Goal: Information Seeking & Learning: Learn about a topic

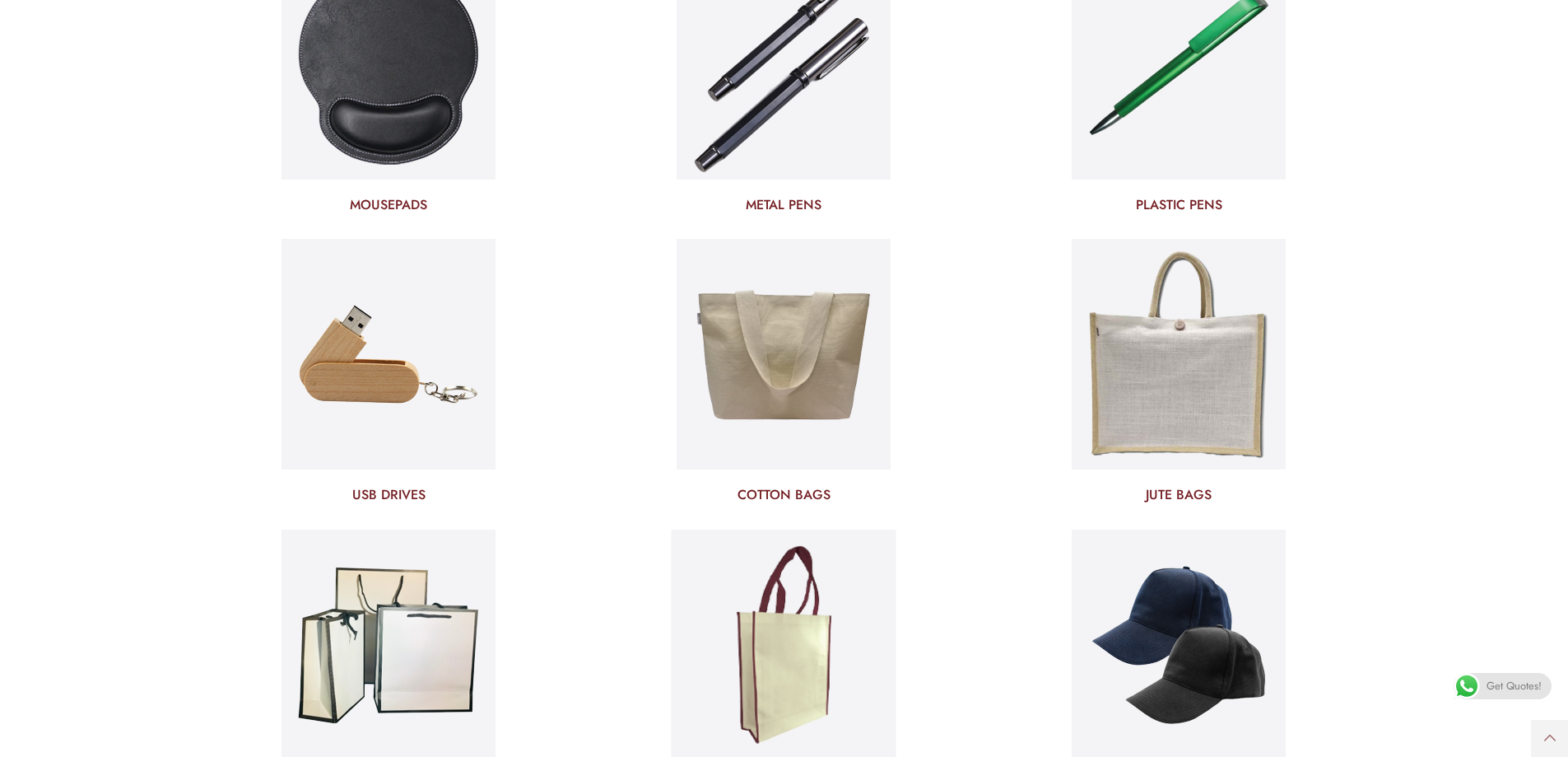
scroll to position [5847, 0]
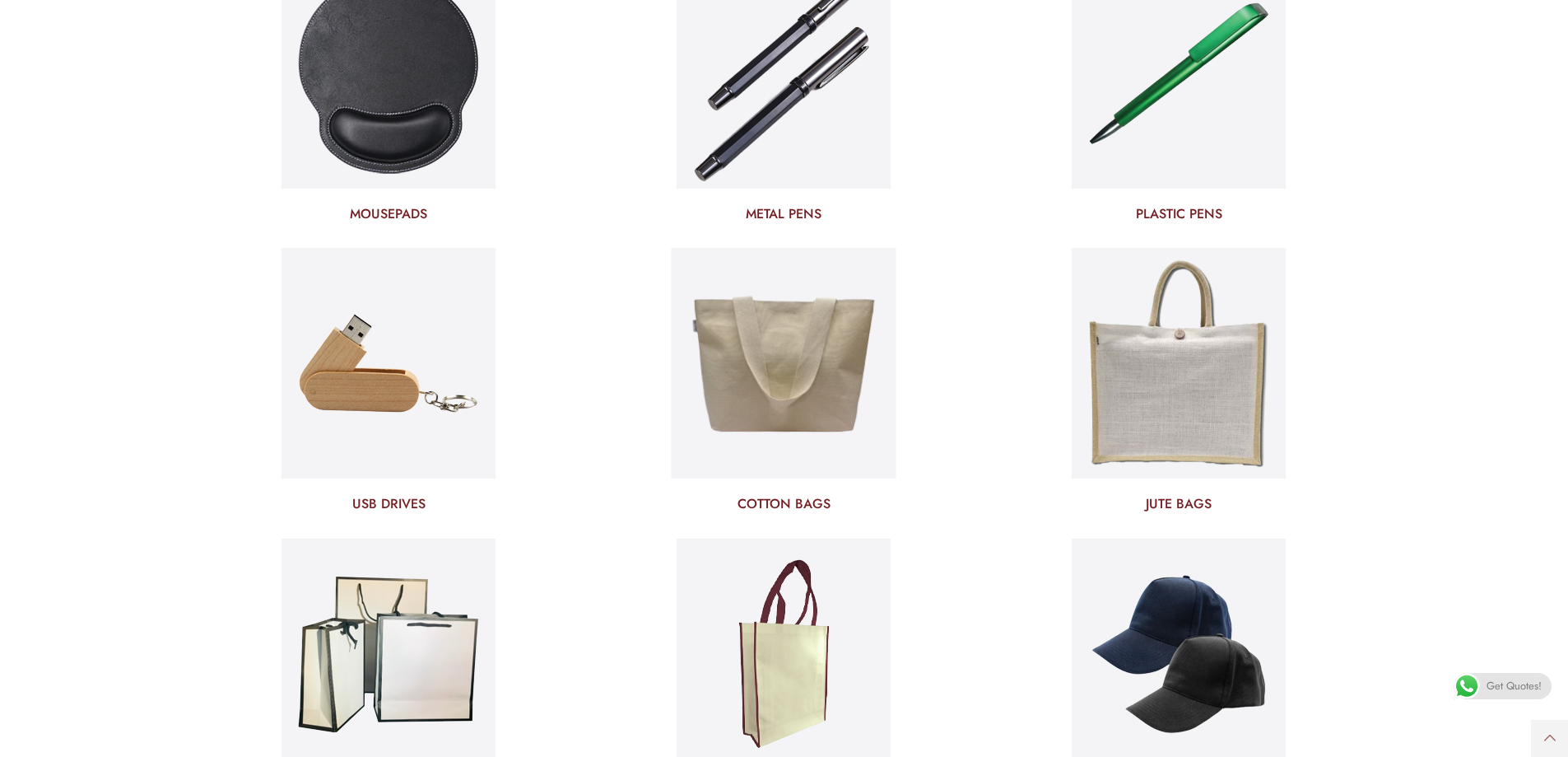
click at [784, 502] on h3 "COTTON BAGS" at bounding box center [784, 503] width 370 height 18
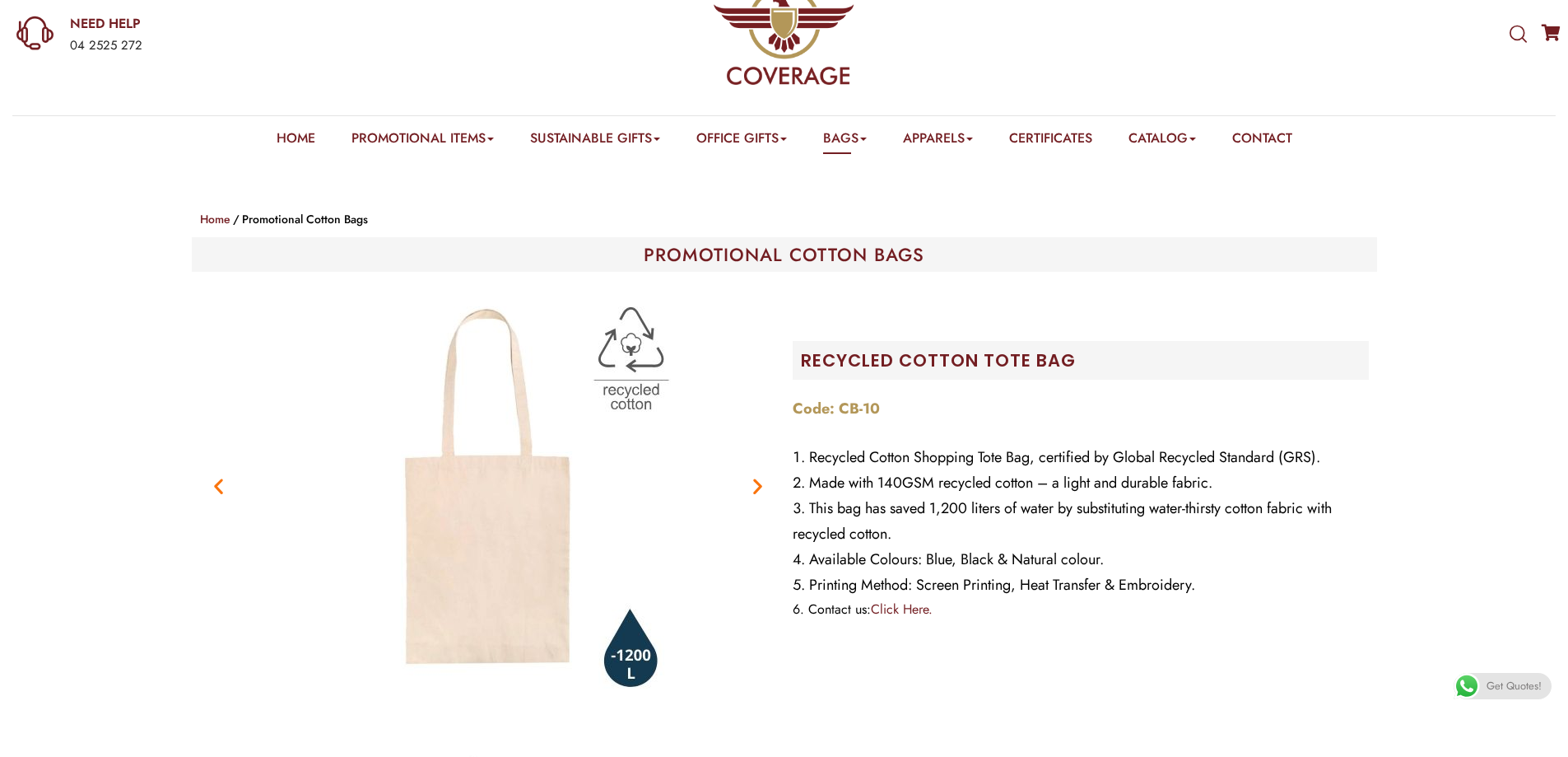
scroll to position [82, 0]
click at [758, 484] on icon "Next slide" at bounding box center [758, 487] width 21 height 21
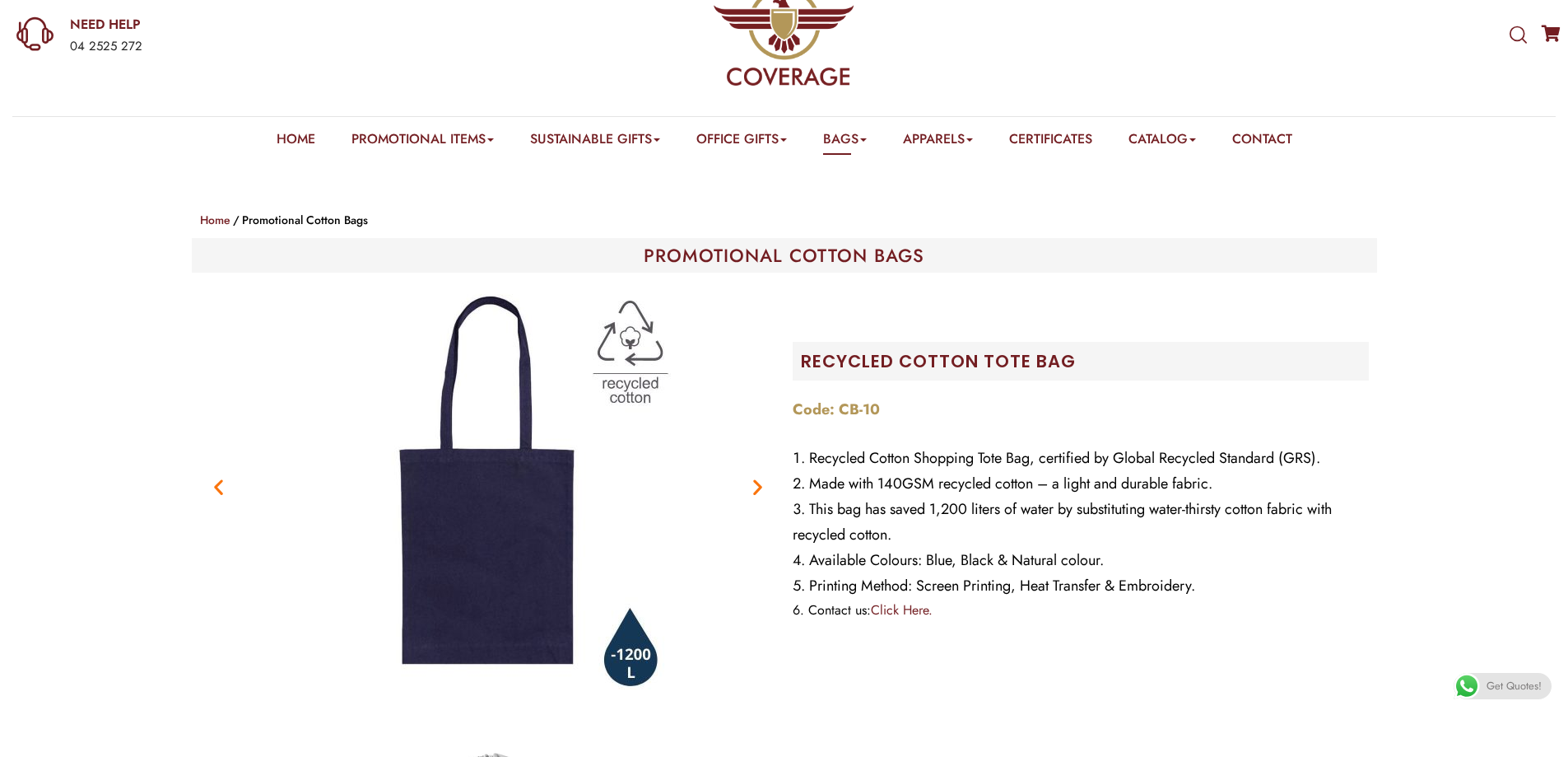
click at [751, 498] on figure "3 / 6" at bounding box center [489, 486] width 576 height 411
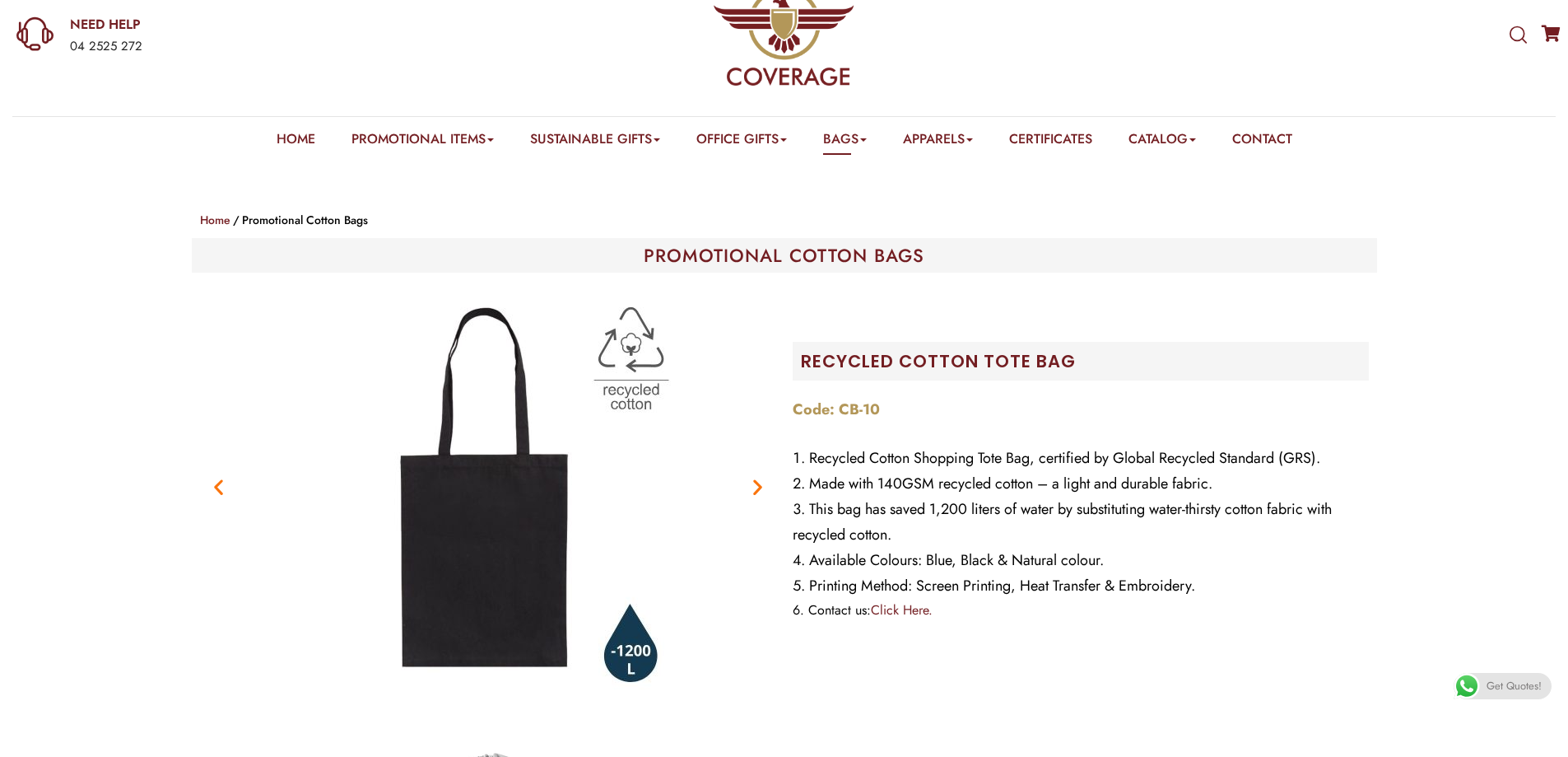
click at [753, 489] on icon "Next slide" at bounding box center [758, 487] width 21 height 21
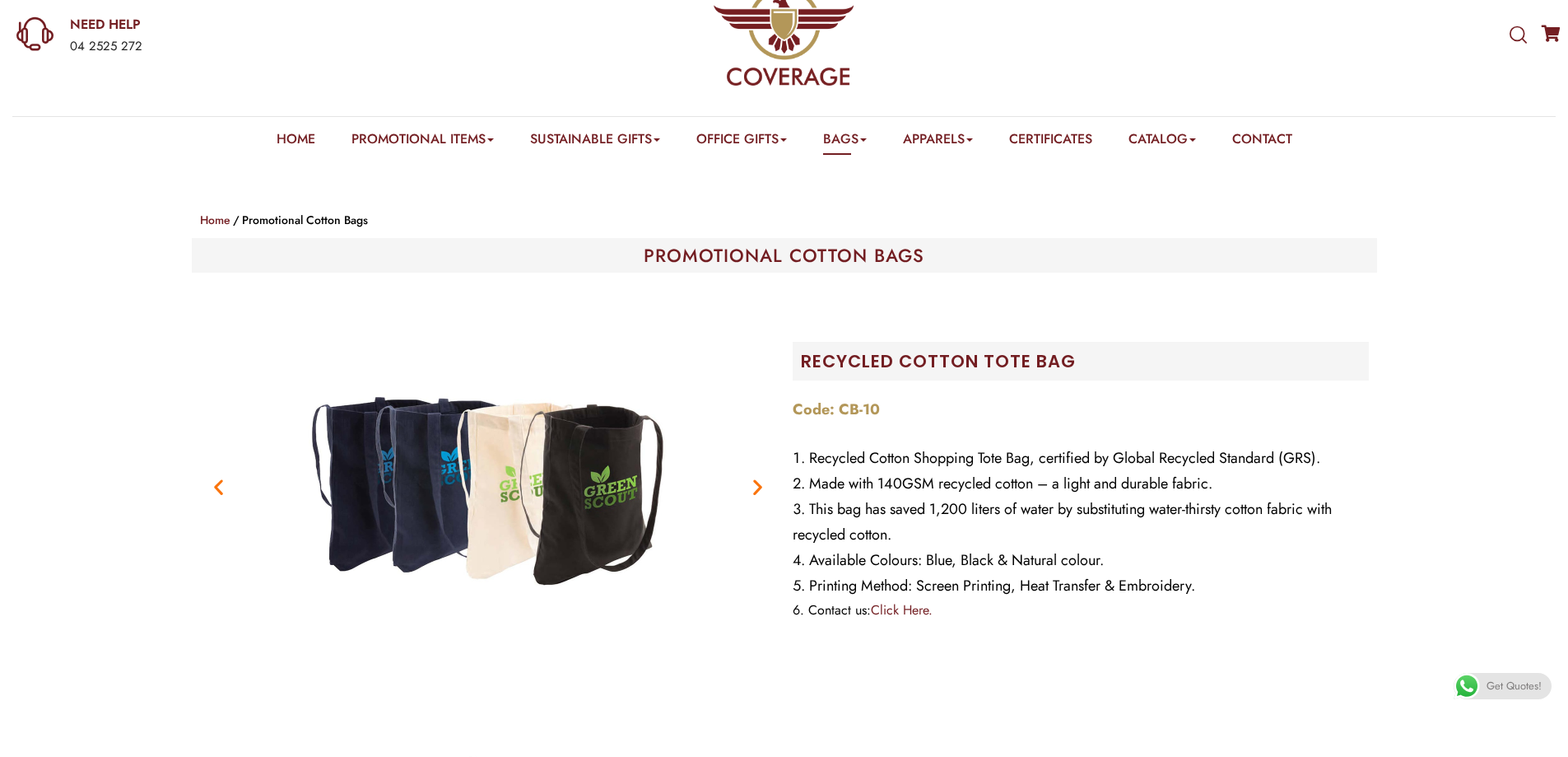
click at [759, 488] on icon "Next slide" at bounding box center [758, 487] width 21 height 21
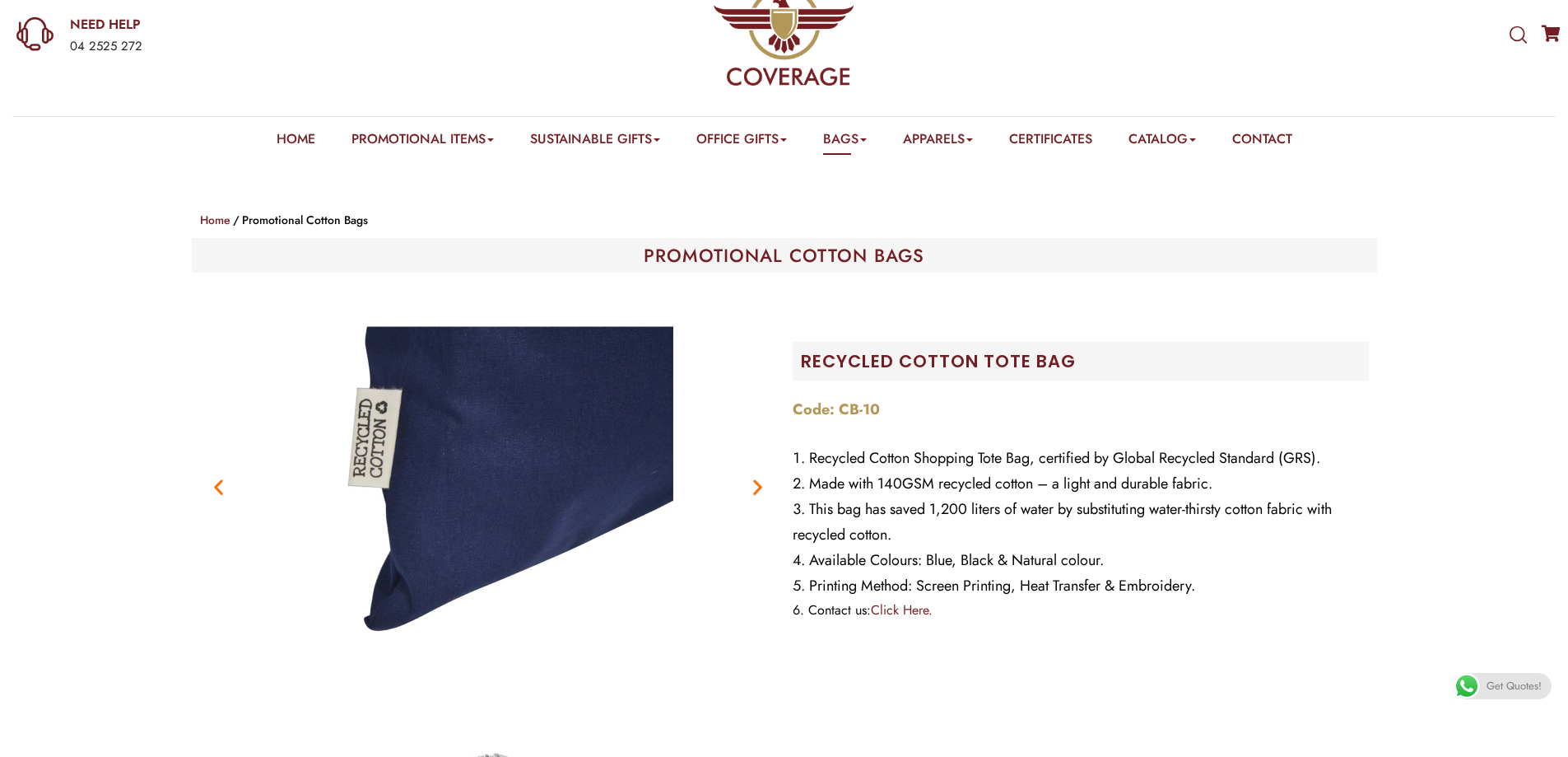
click at [750, 483] on icon "Next slide" at bounding box center [758, 487] width 21 height 21
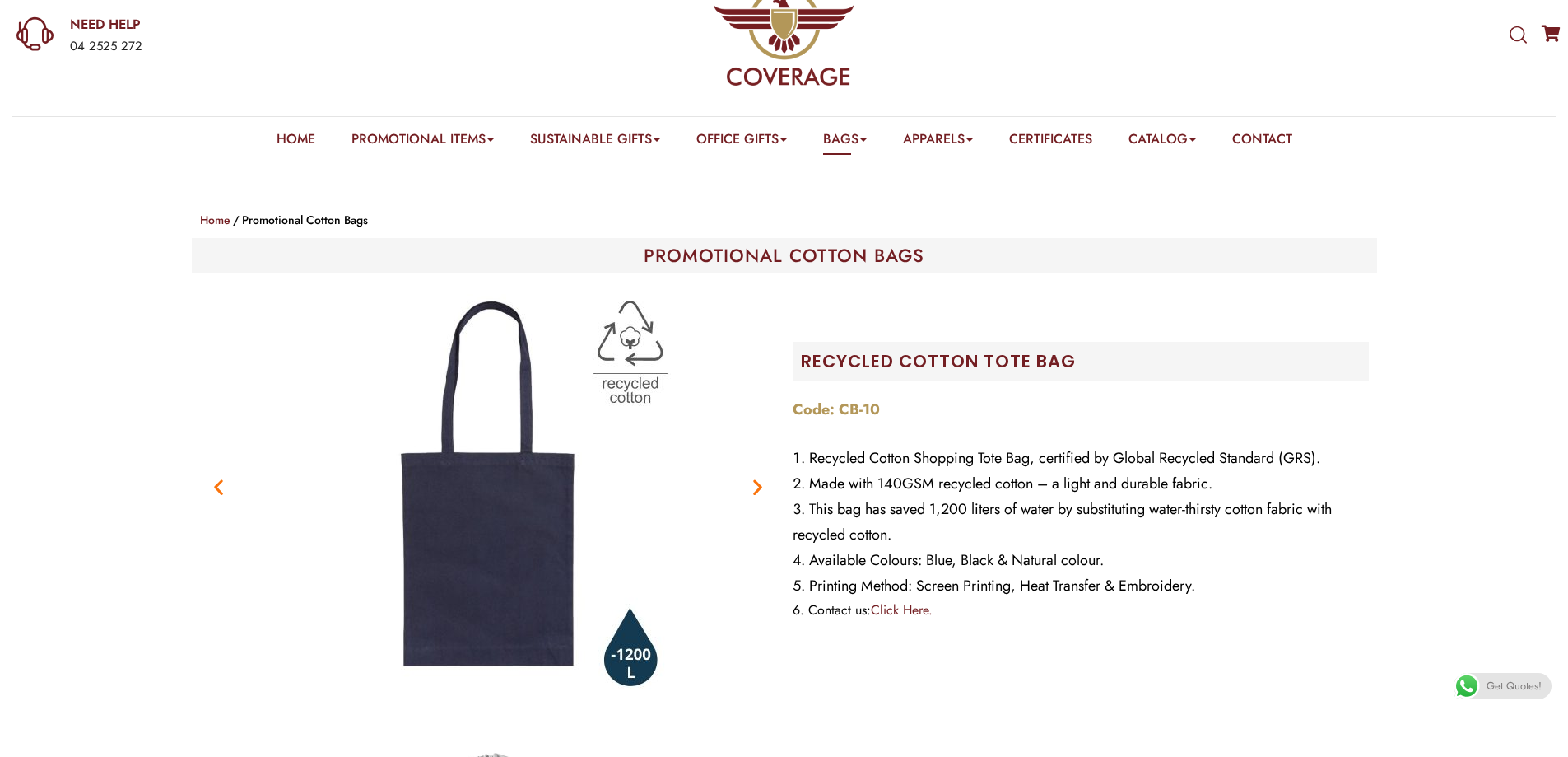
click at [755, 486] on icon "Next slide" at bounding box center [758, 487] width 21 height 21
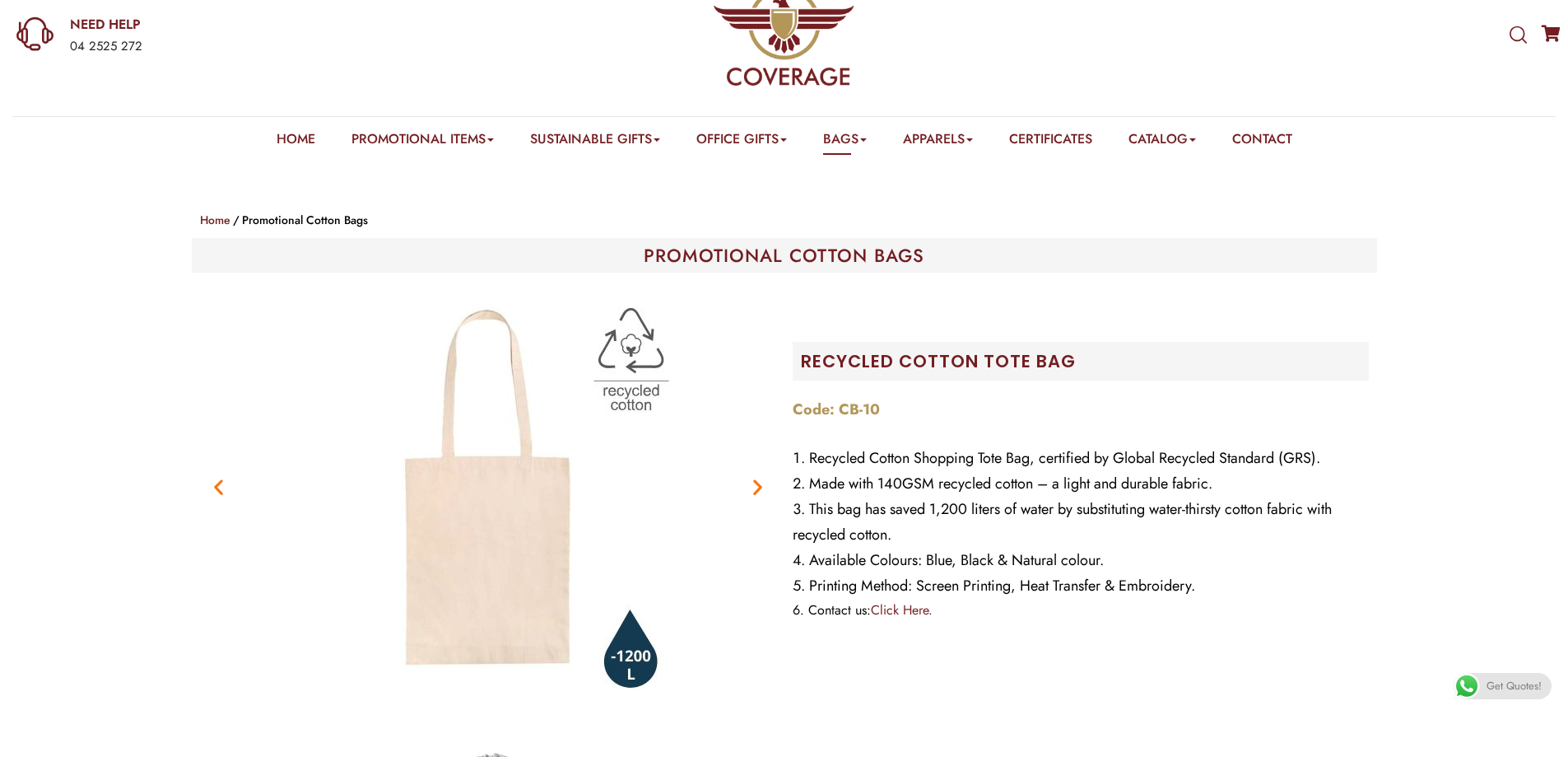
click at [757, 481] on icon "Next slide" at bounding box center [758, 487] width 21 height 21
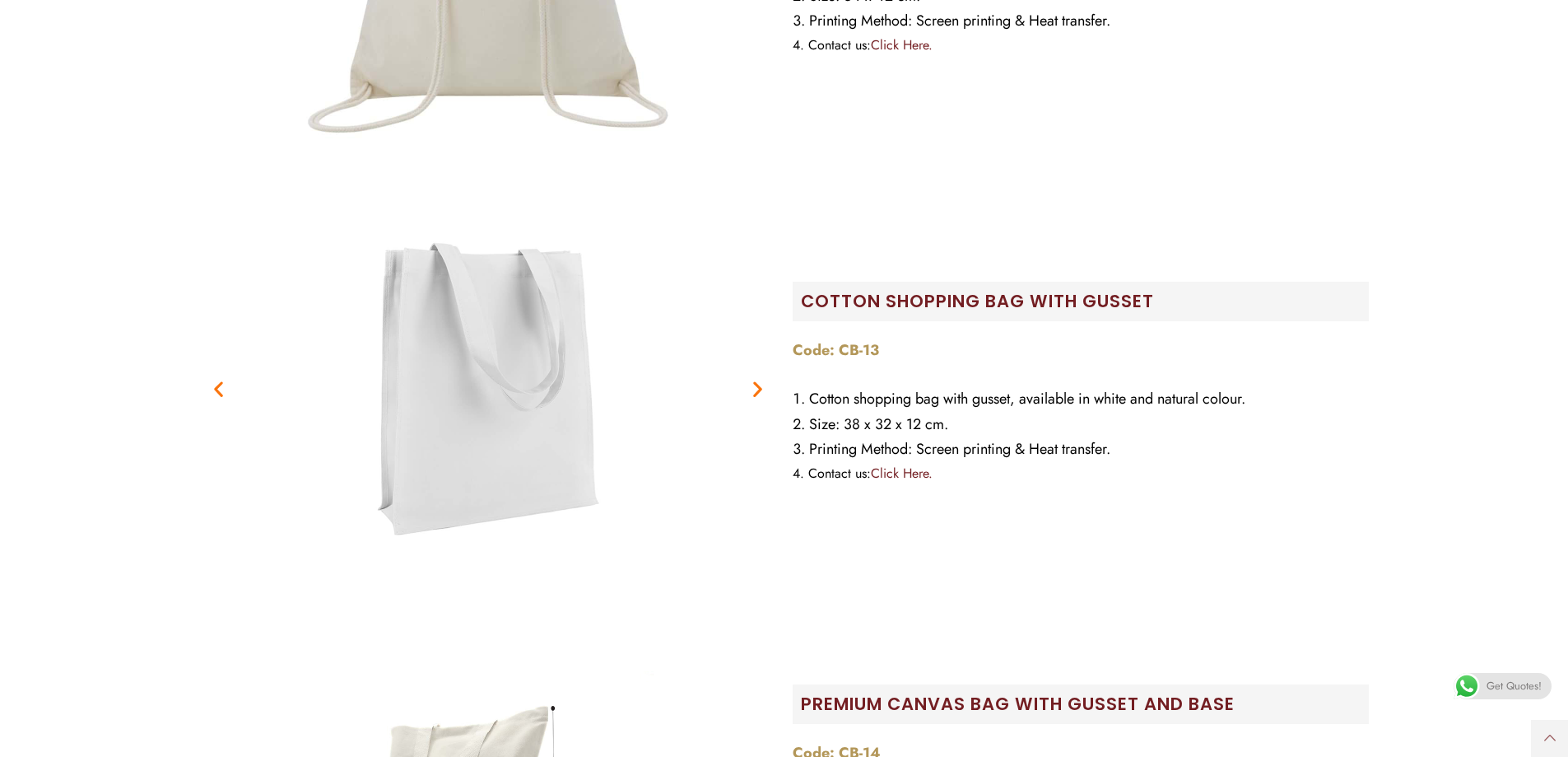
scroll to position [1070, 0]
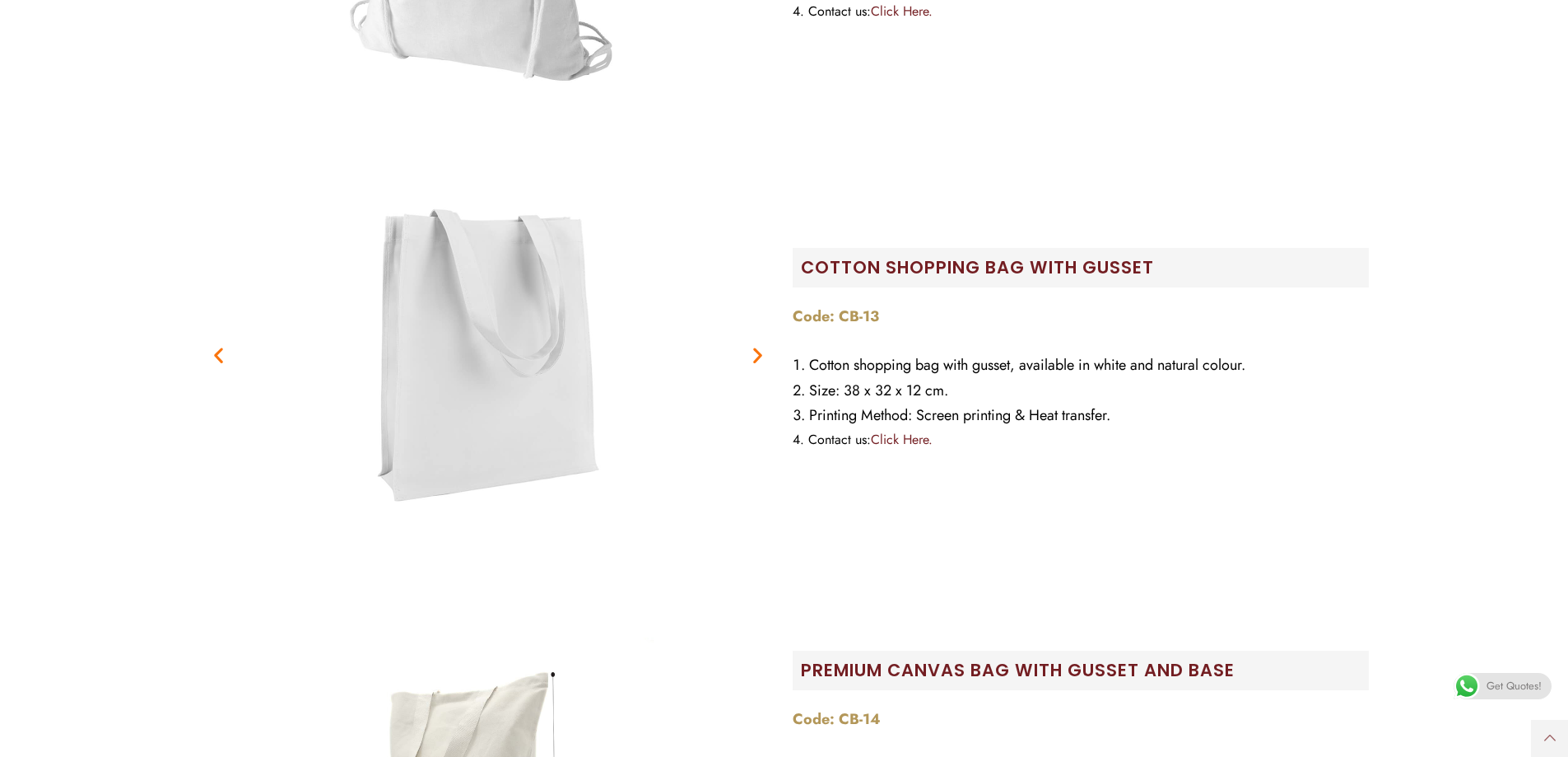
click at [759, 357] on icon "Next slide" at bounding box center [758, 355] width 21 height 21
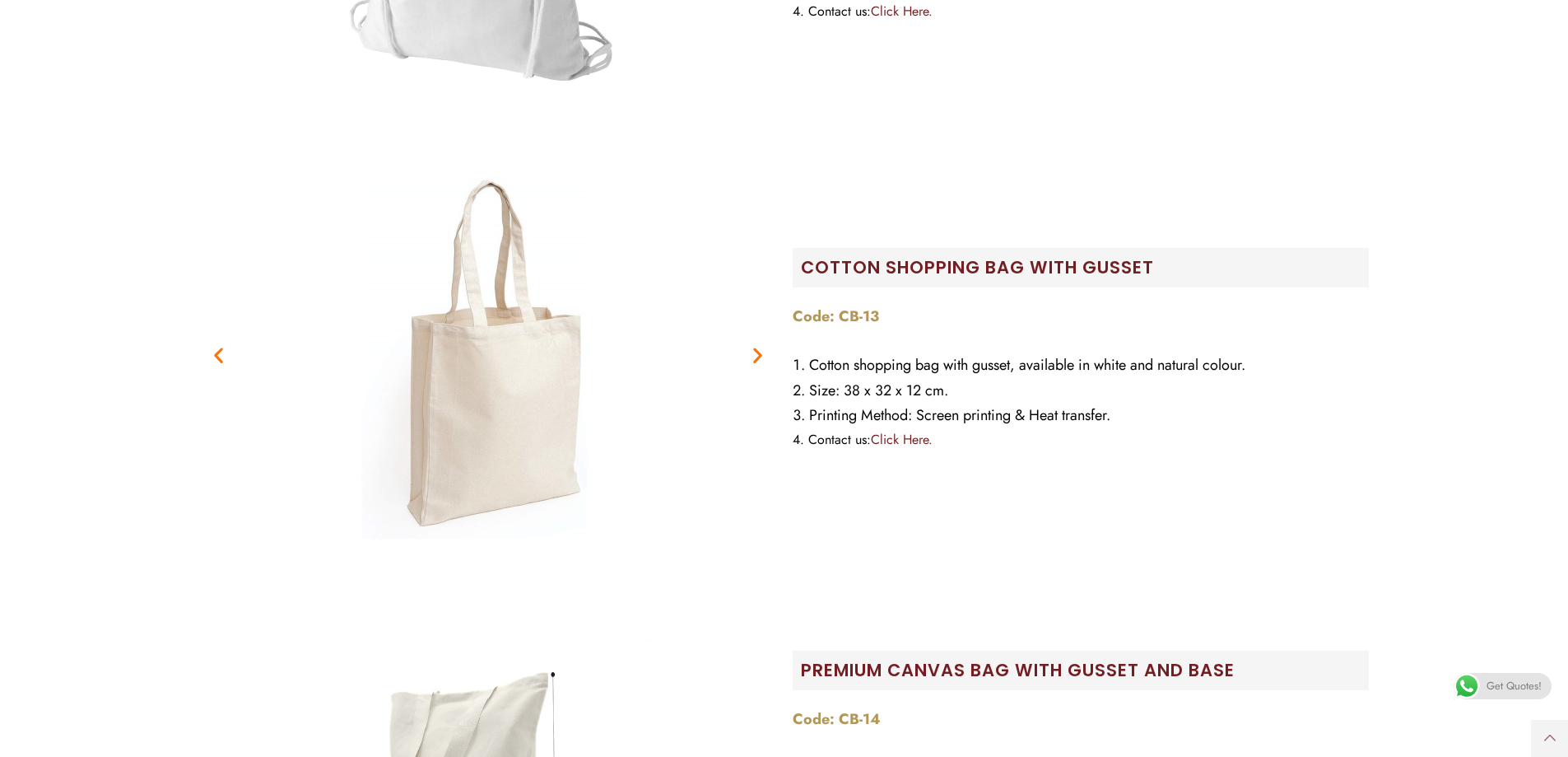
click at [758, 358] on icon "Next slide" at bounding box center [758, 355] width 21 height 21
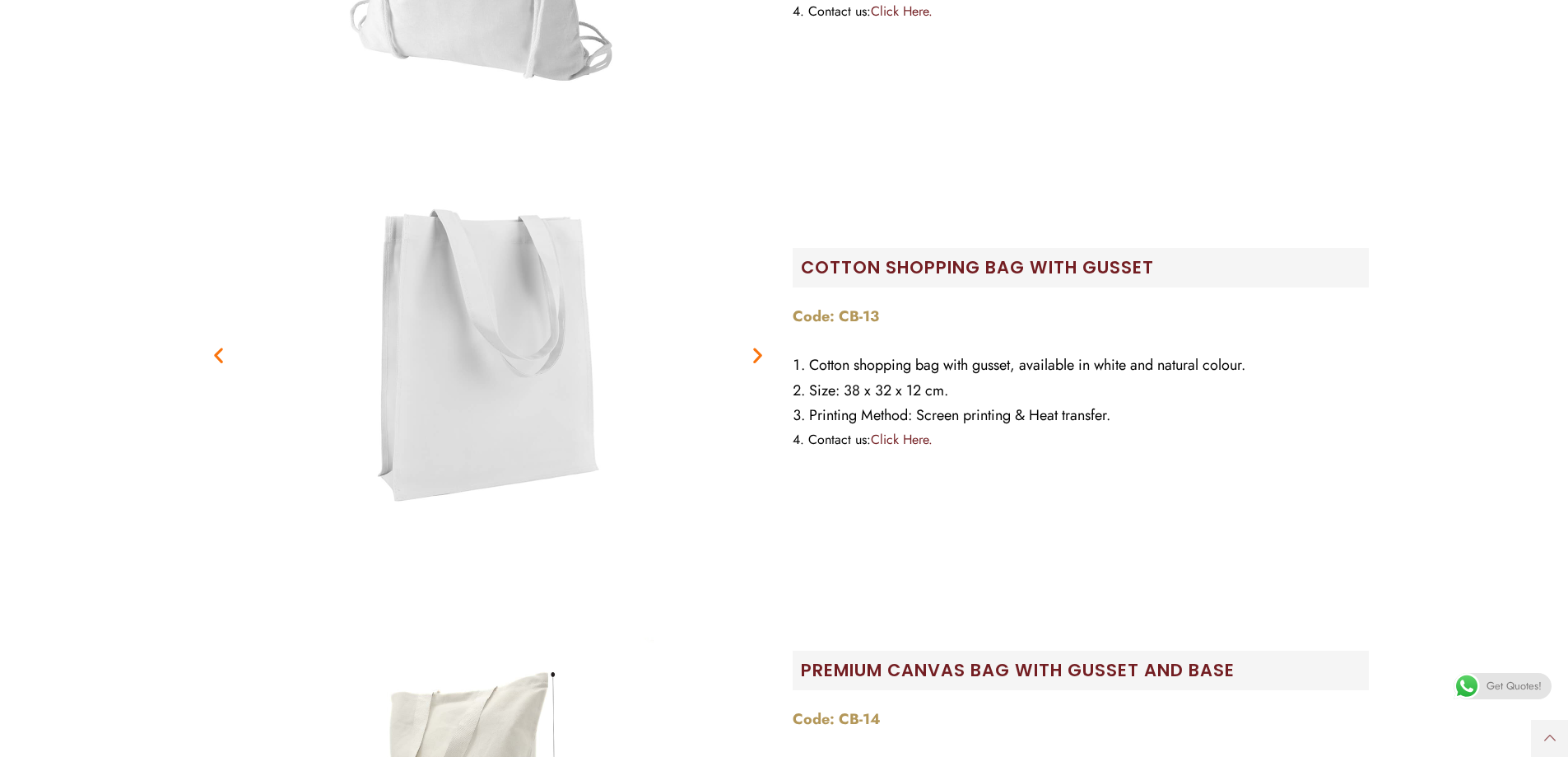
click at [756, 358] on icon "Next slide" at bounding box center [758, 355] width 21 height 21
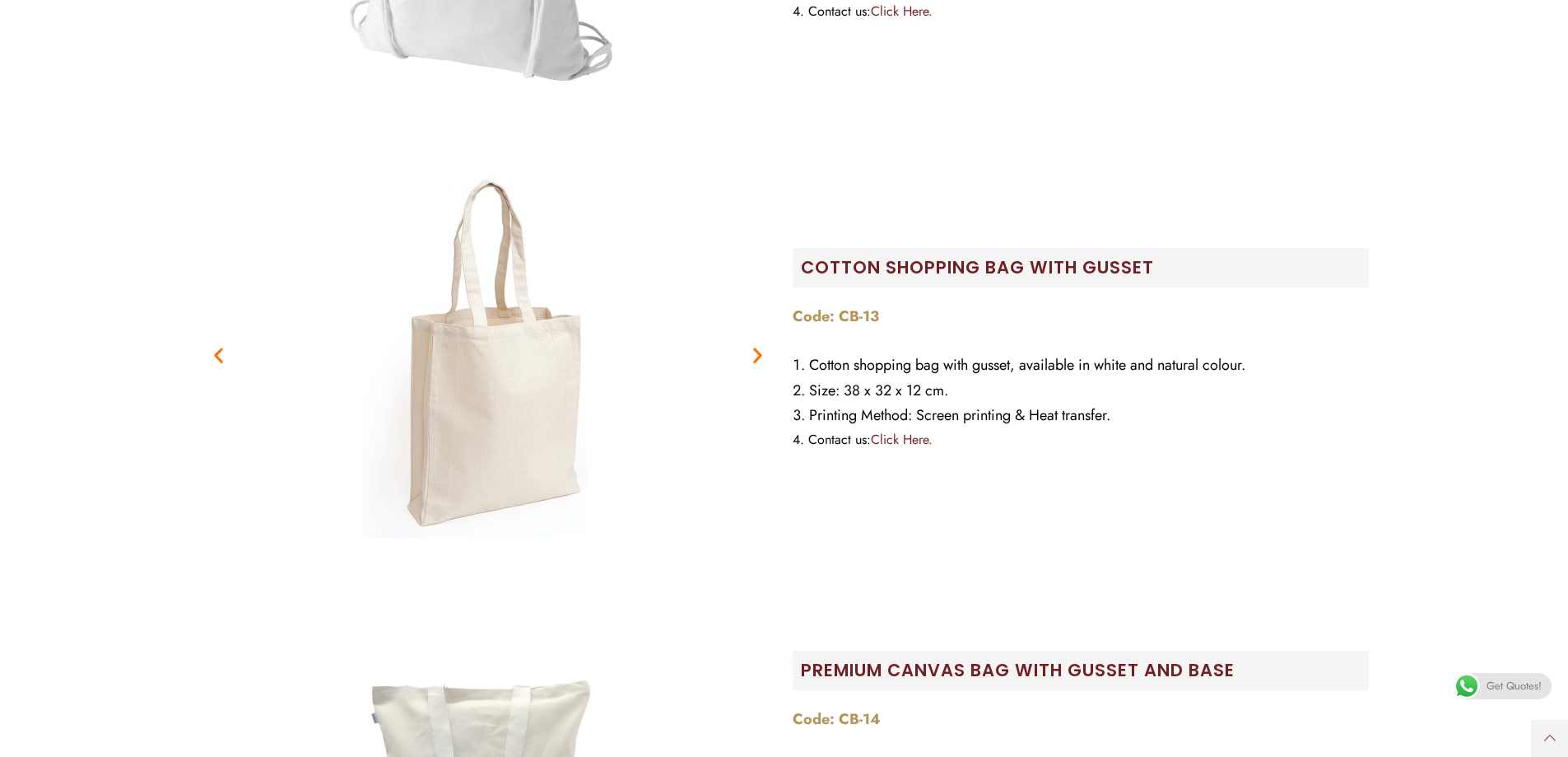
click at [753, 358] on icon "Next slide" at bounding box center [758, 355] width 21 height 21
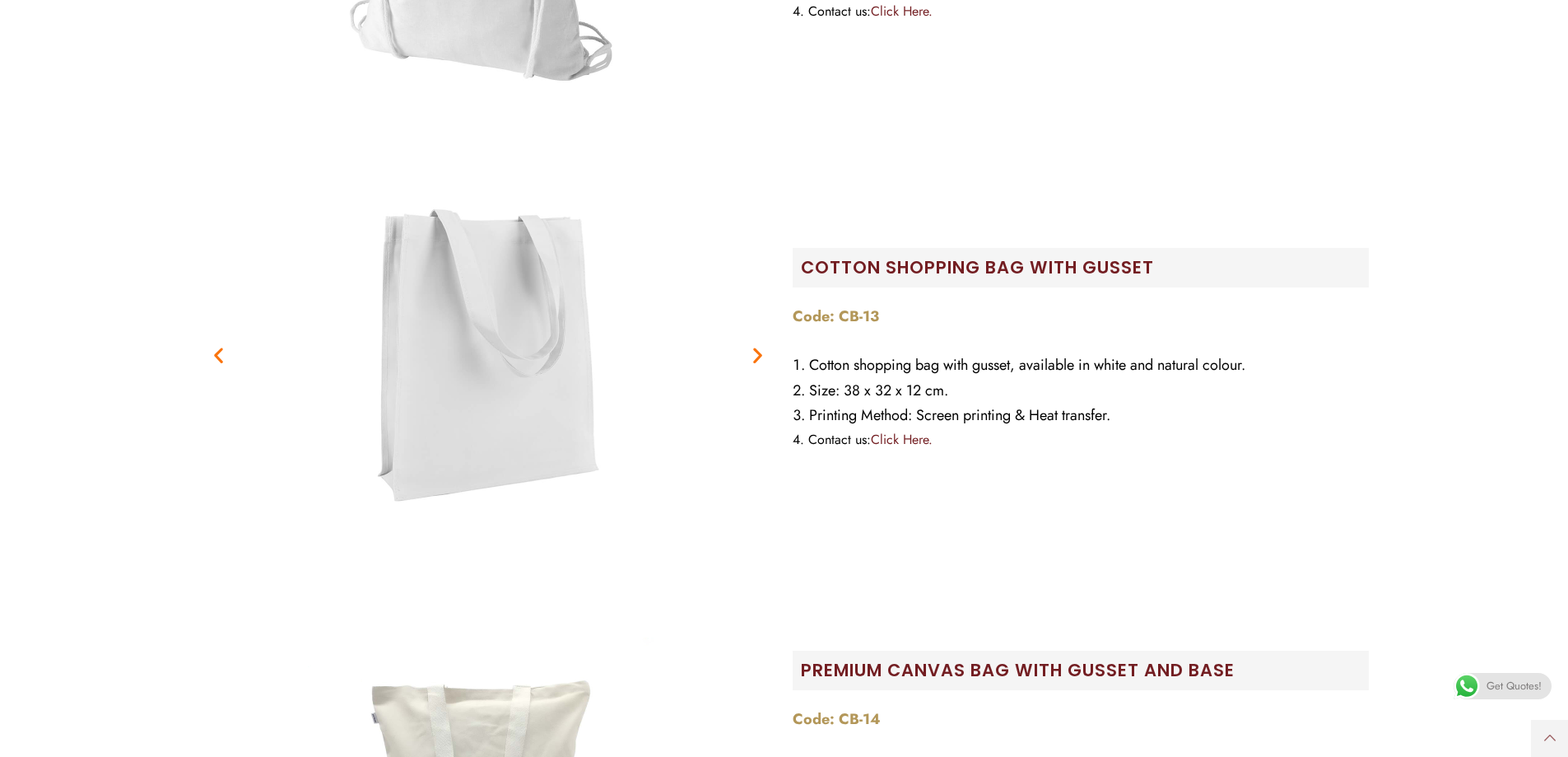
click at [753, 358] on icon "Next slide" at bounding box center [758, 355] width 21 height 21
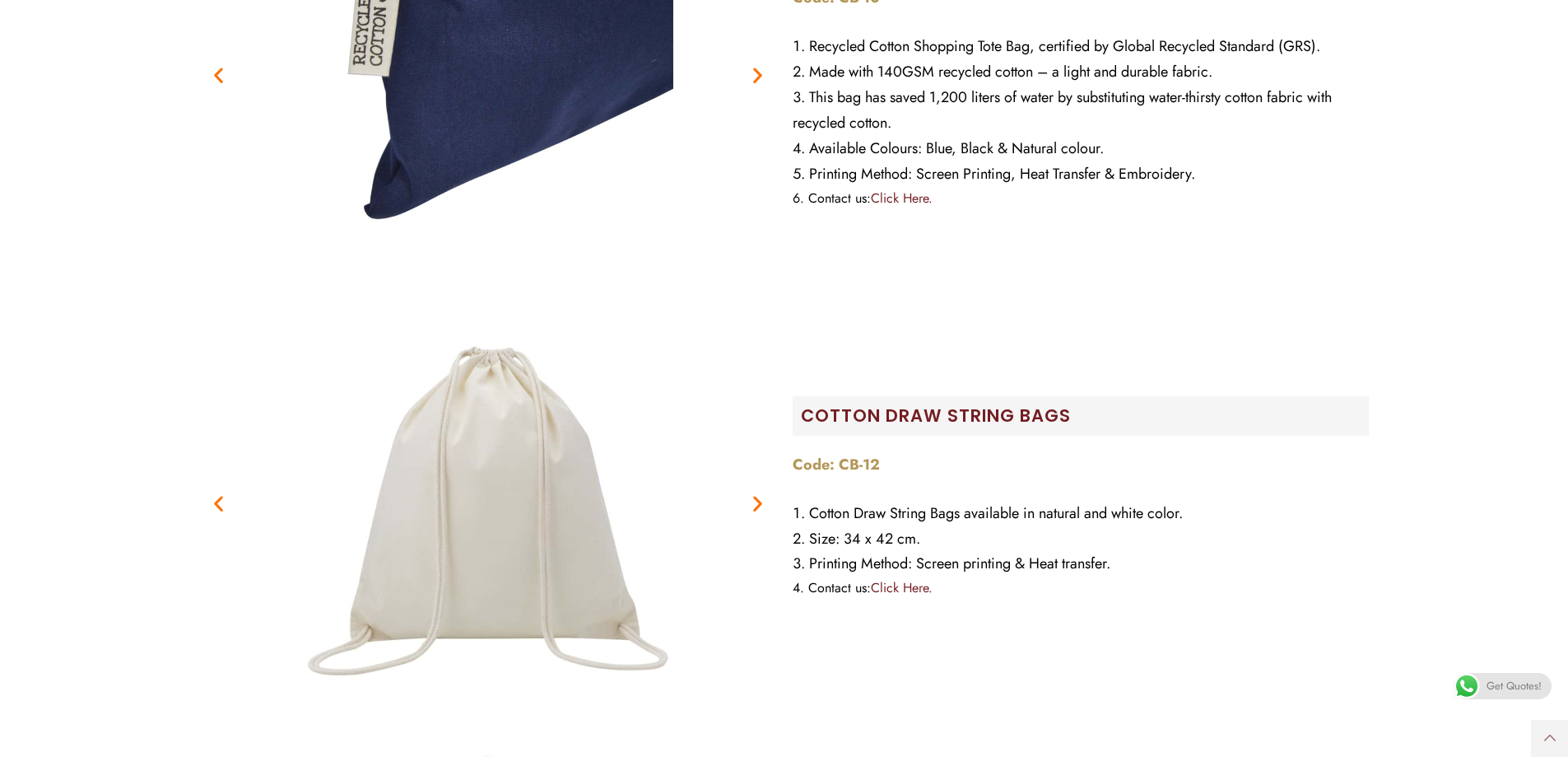
scroll to position [82, 0]
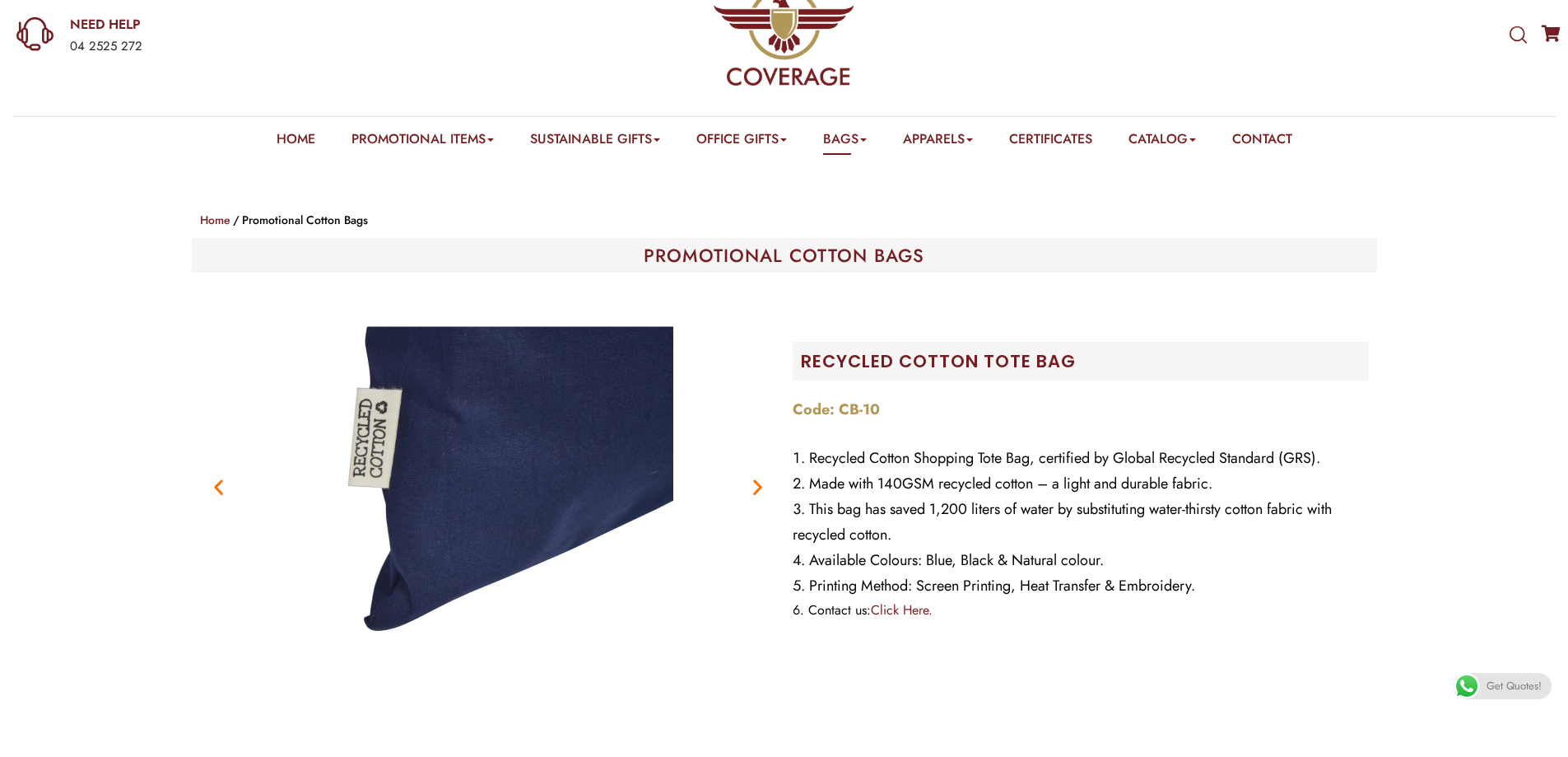
click at [754, 496] on icon "Next slide" at bounding box center [758, 487] width 21 height 21
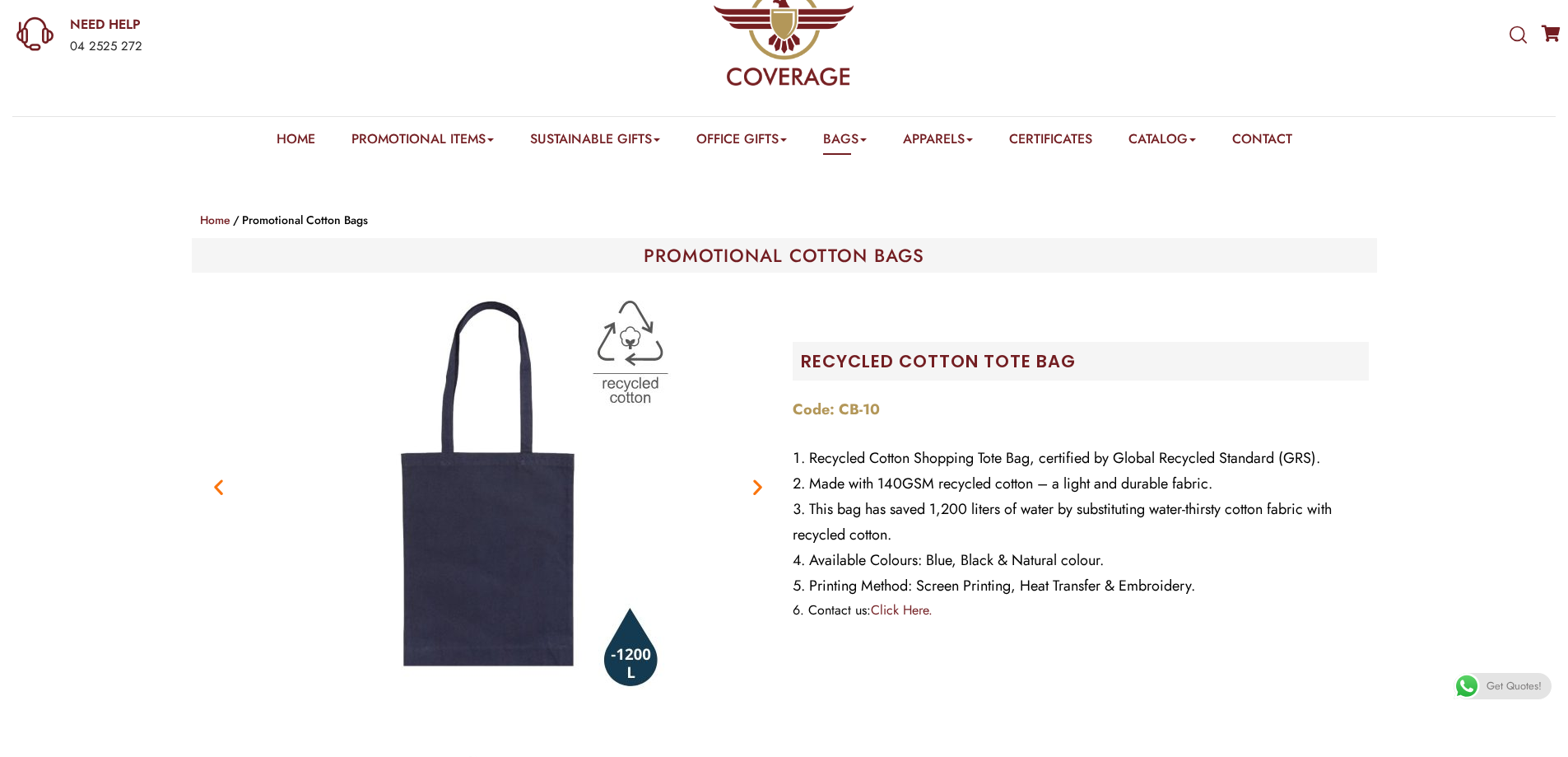
click at [751, 492] on icon "Next slide" at bounding box center [758, 487] width 21 height 21
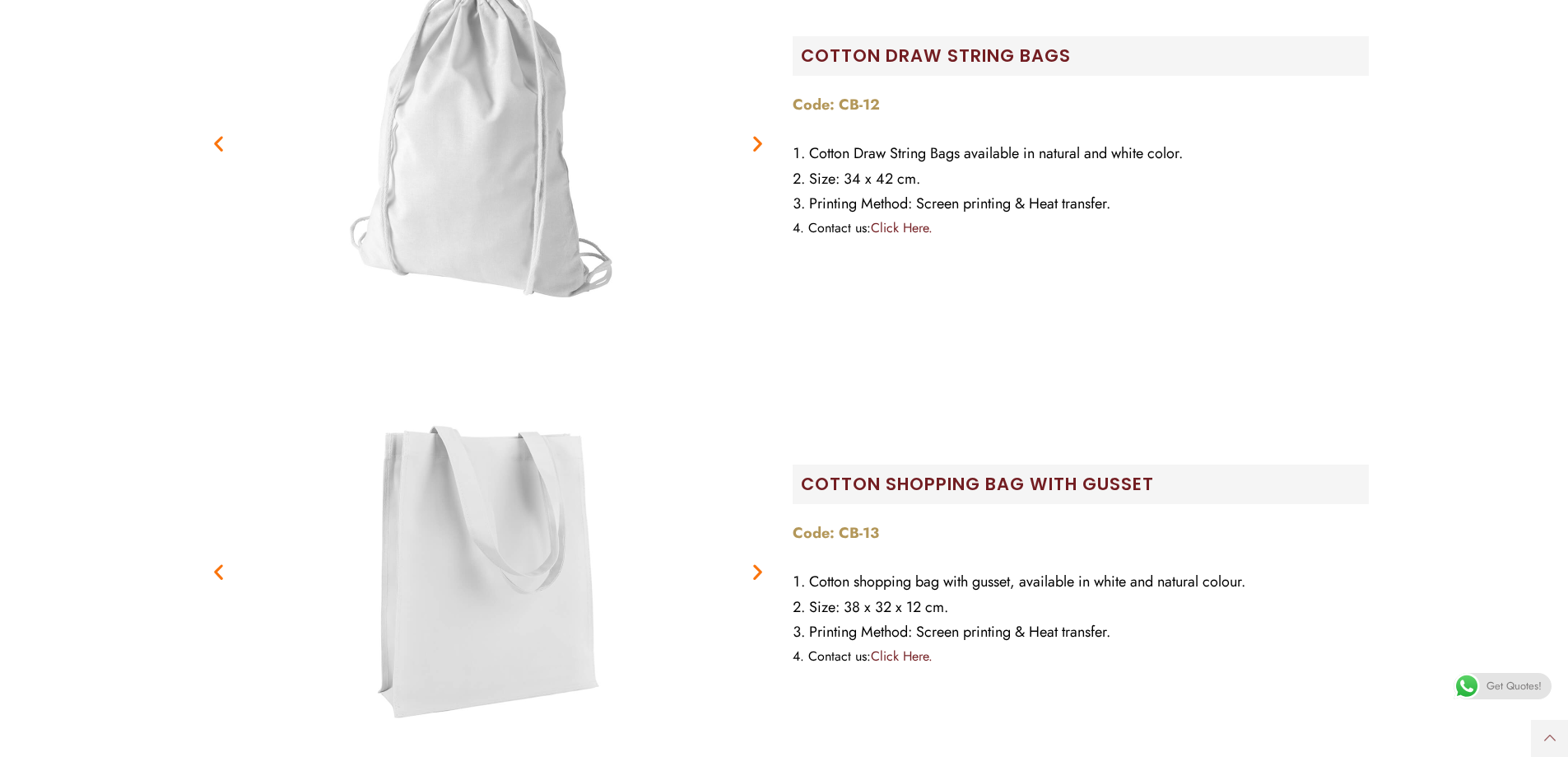
scroll to position [1070, 0]
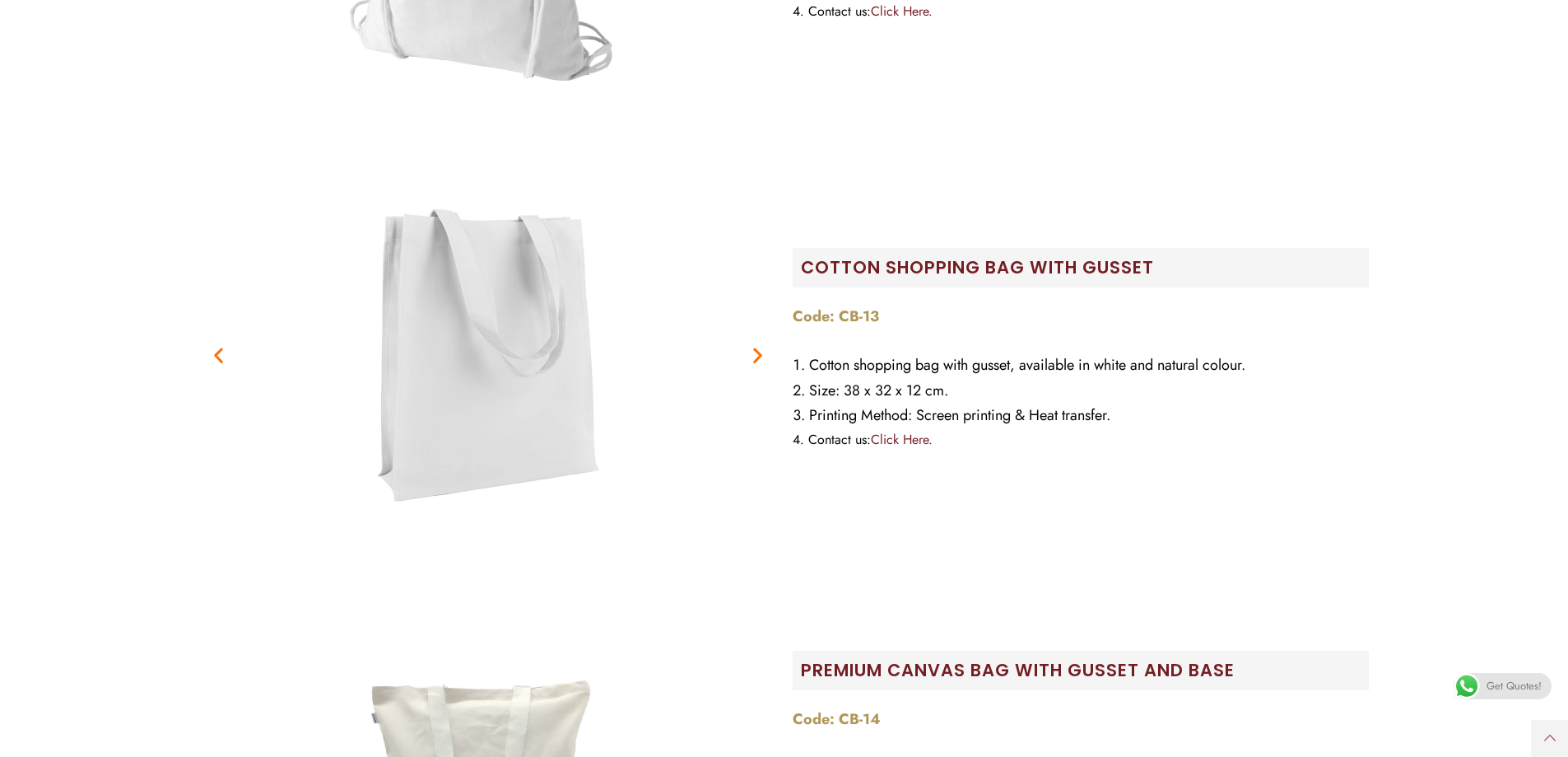
click at [753, 359] on icon "Next slide" at bounding box center [758, 355] width 21 height 21
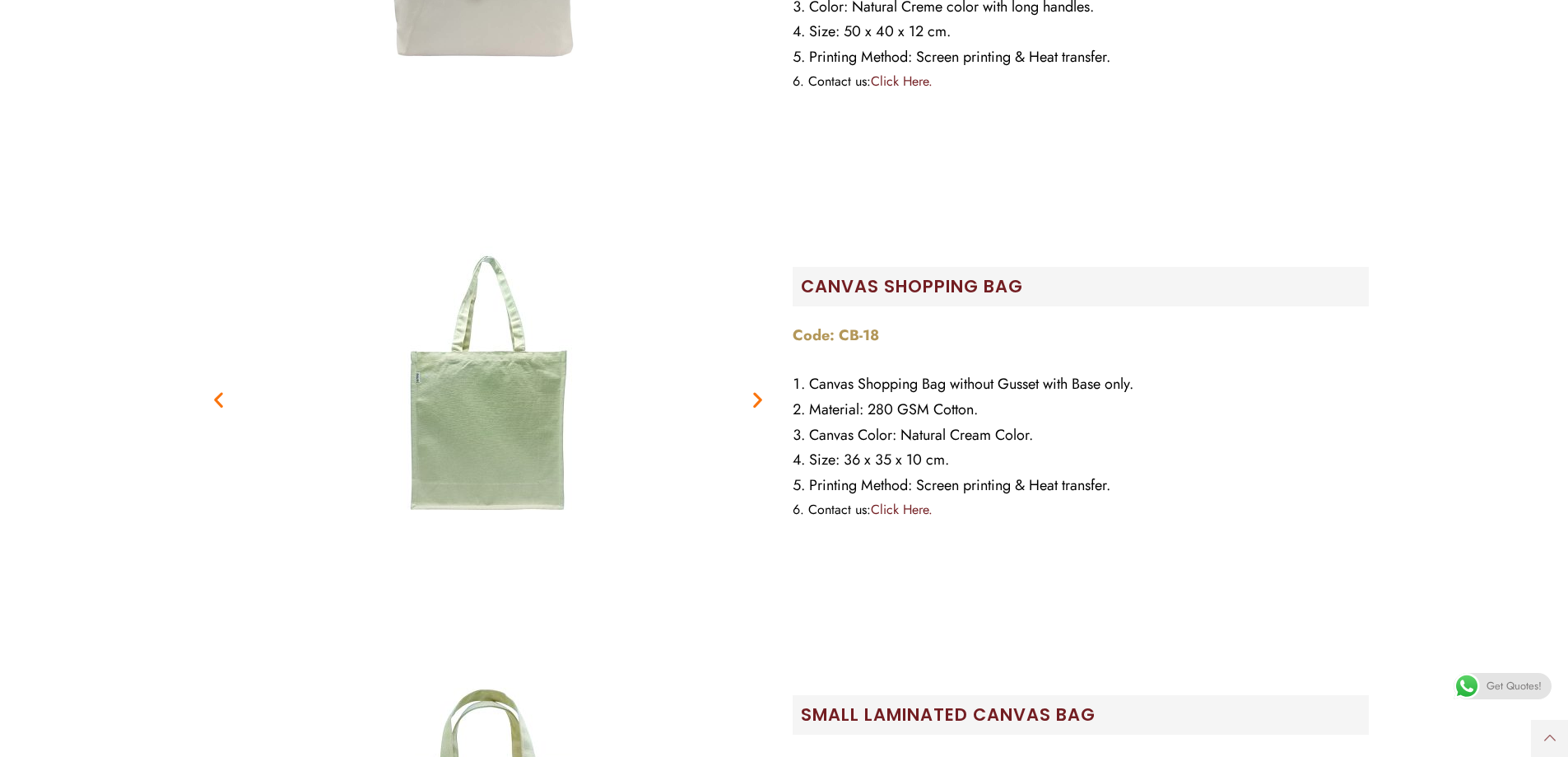
scroll to position [1894, 0]
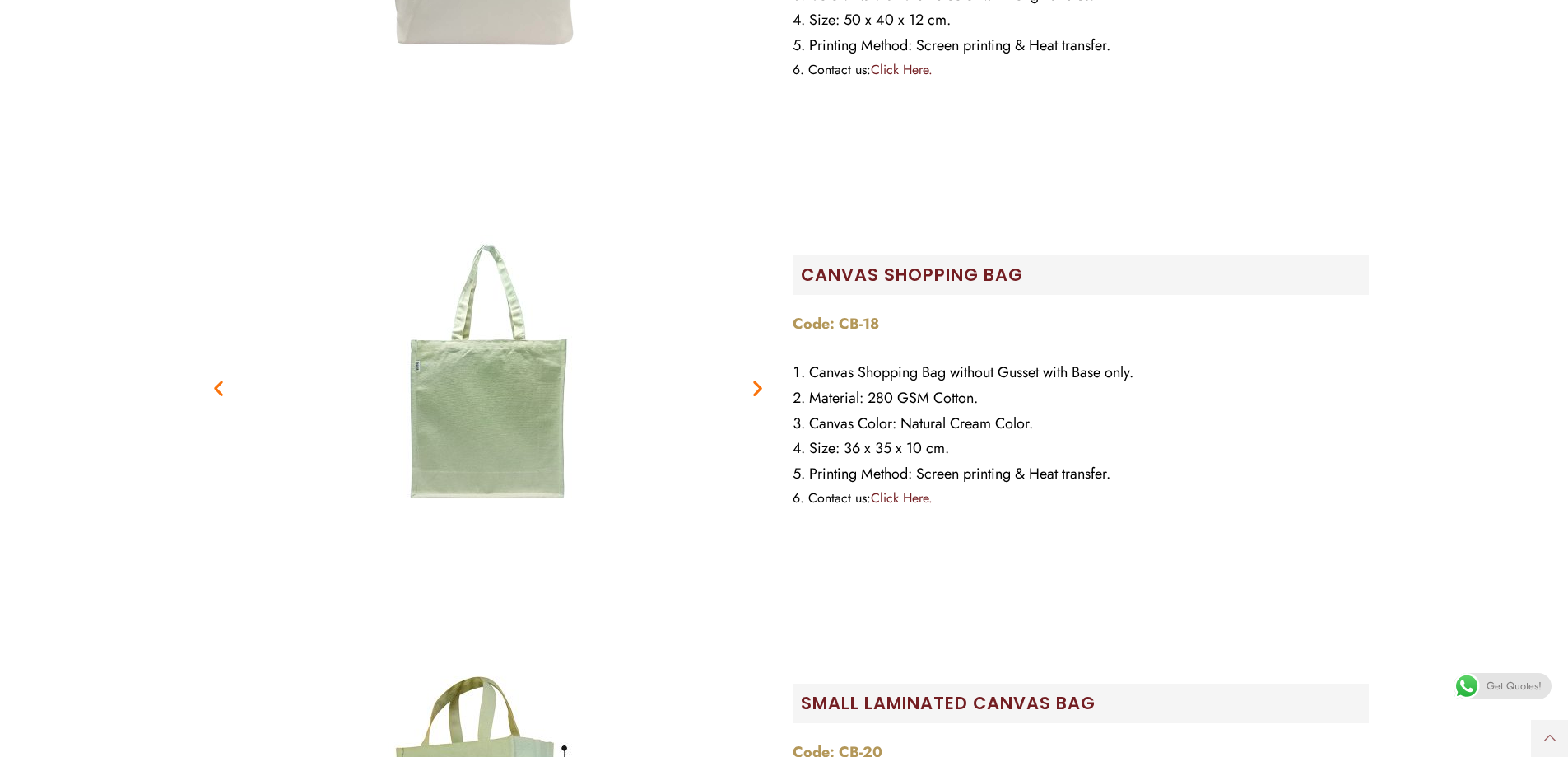
click at [753, 386] on icon "Next slide" at bounding box center [758, 388] width 21 height 21
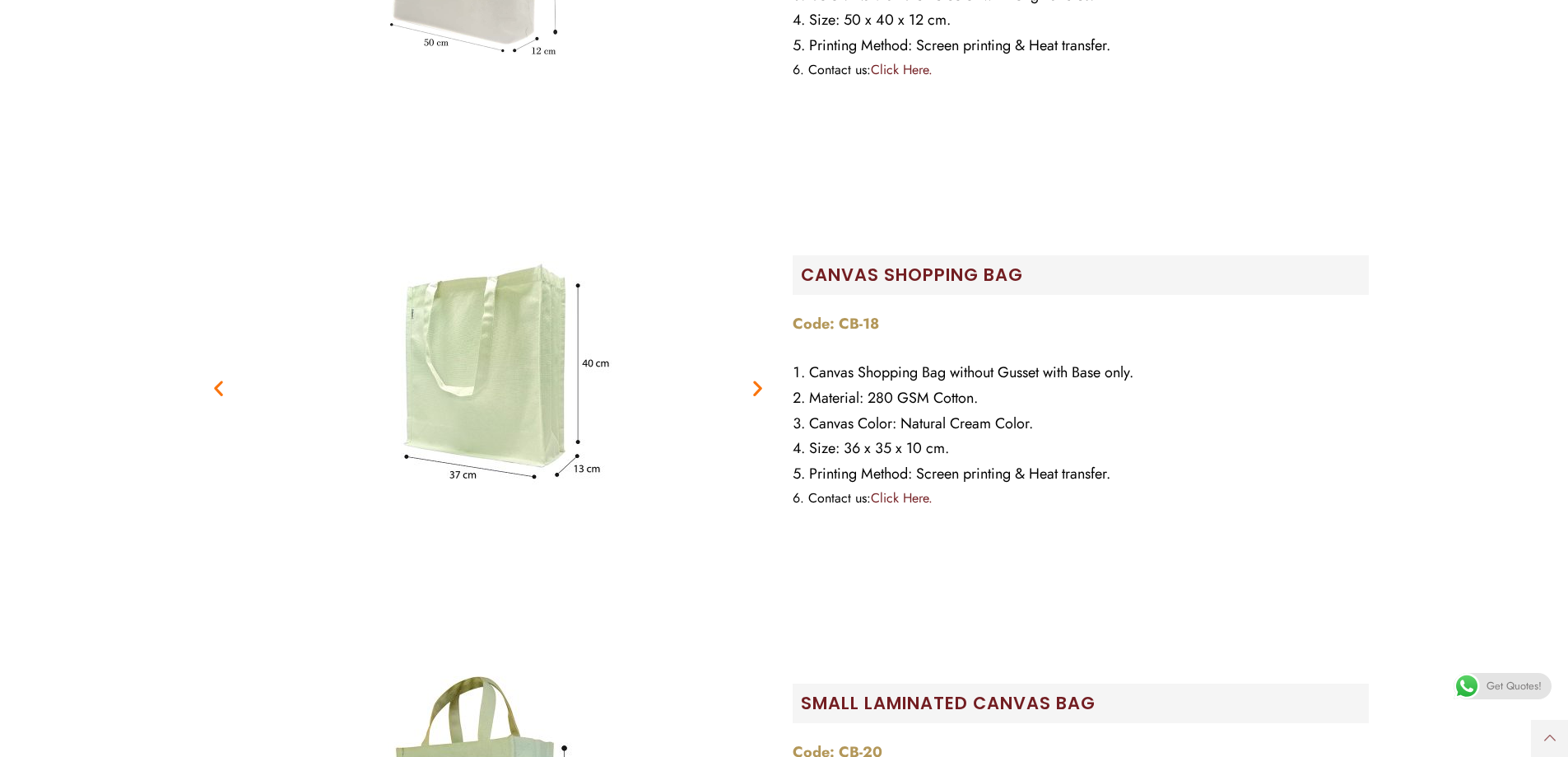
click at [752, 387] on icon "Next slide" at bounding box center [758, 388] width 21 height 21
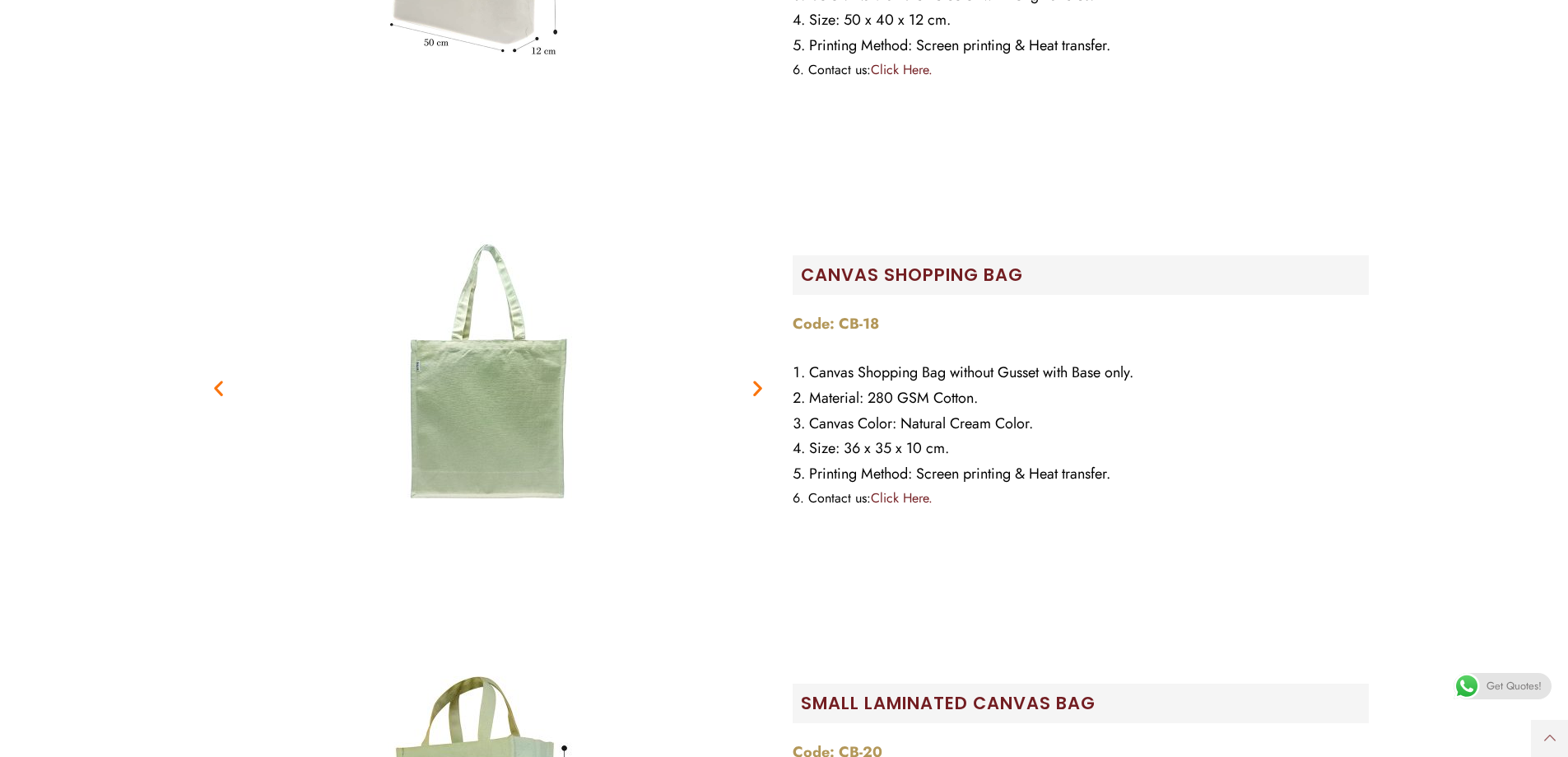
click at [752, 387] on icon "Next slide" at bounding box center [758, 388] width 21 height 21
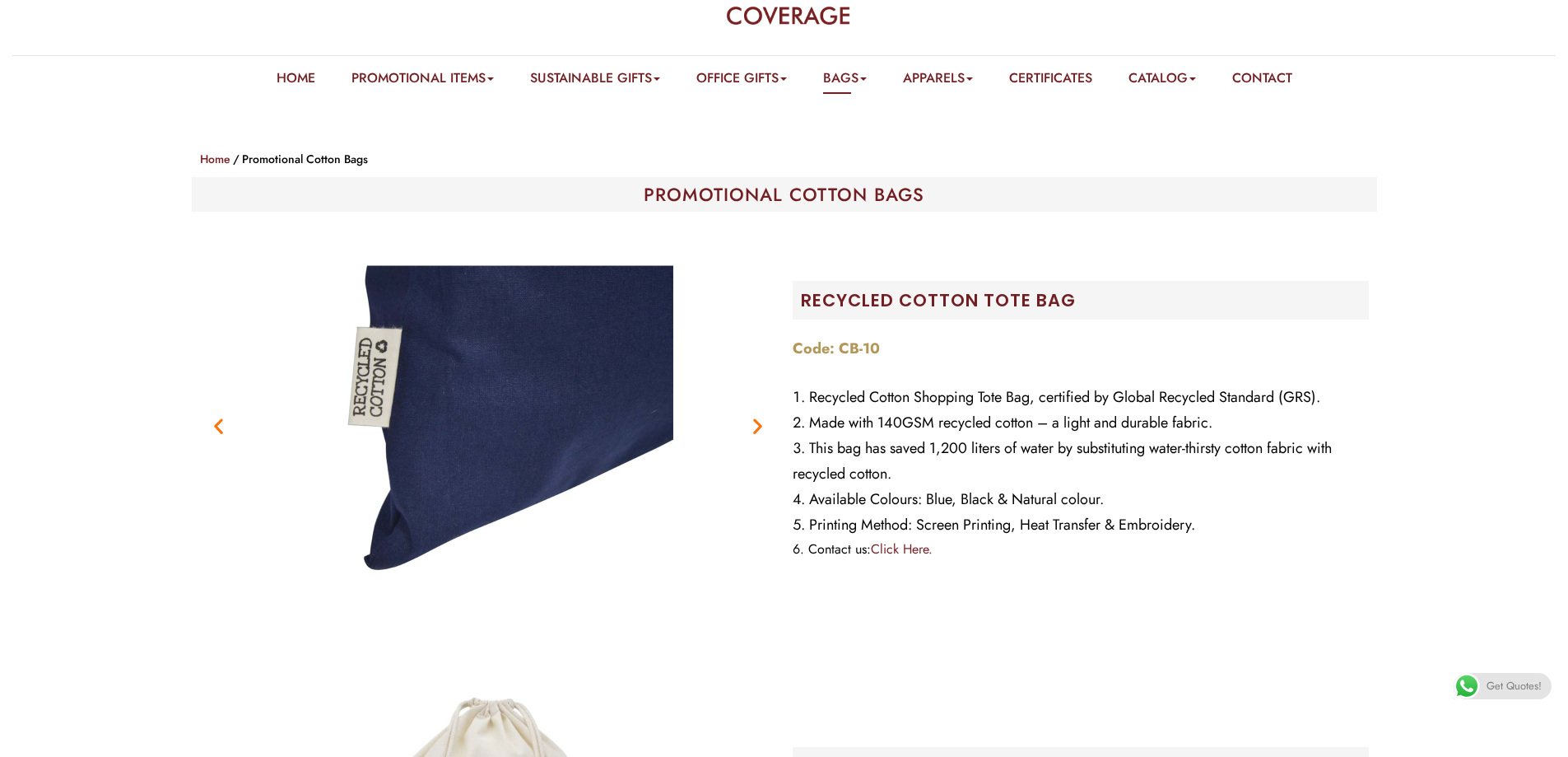
scroll to position [0, 0]
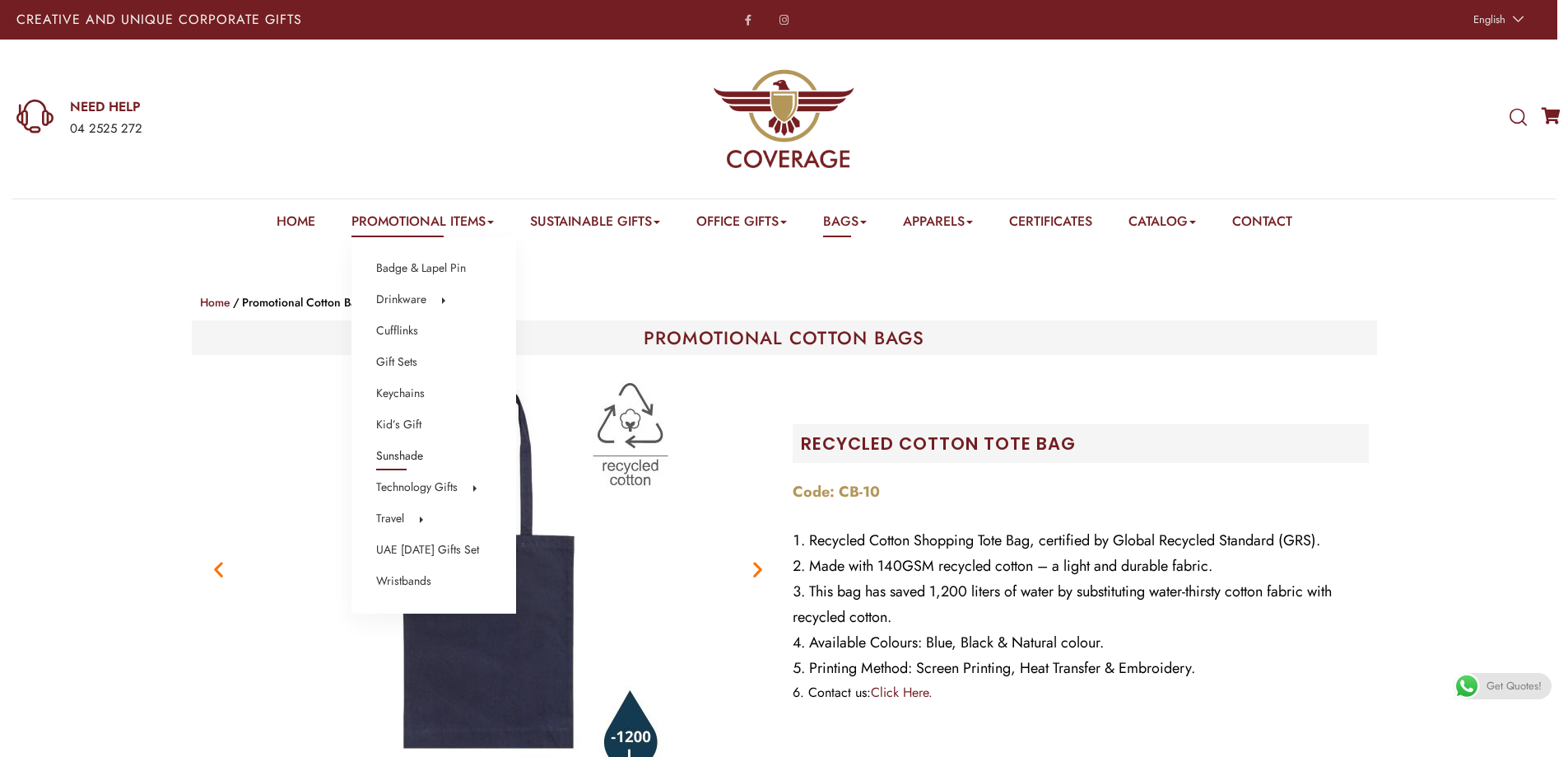
click at [393, 458] on link "Sunshade" at bounding box center [399, 456] width 47 height 21
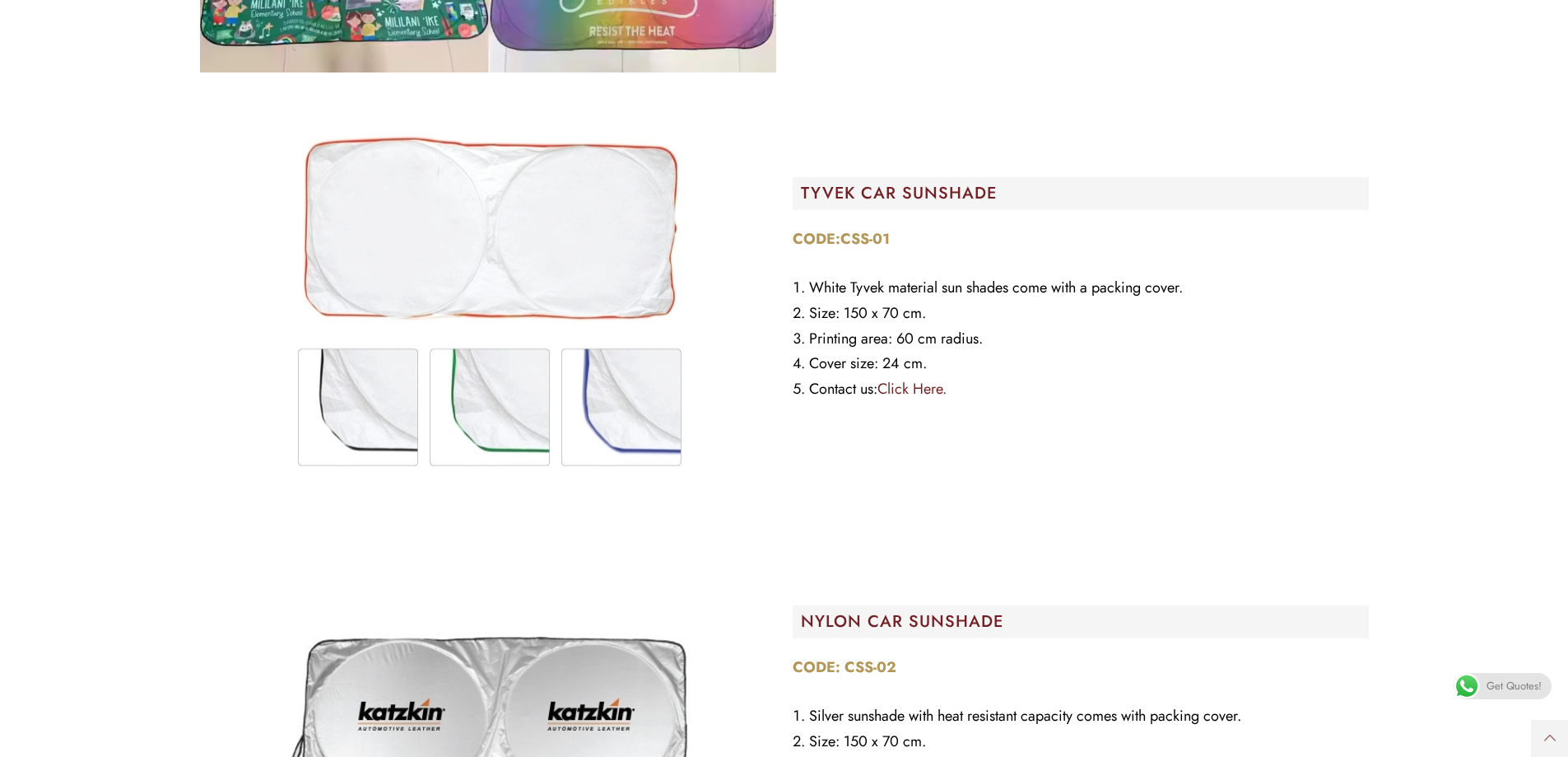
scroll to position [988, 0]
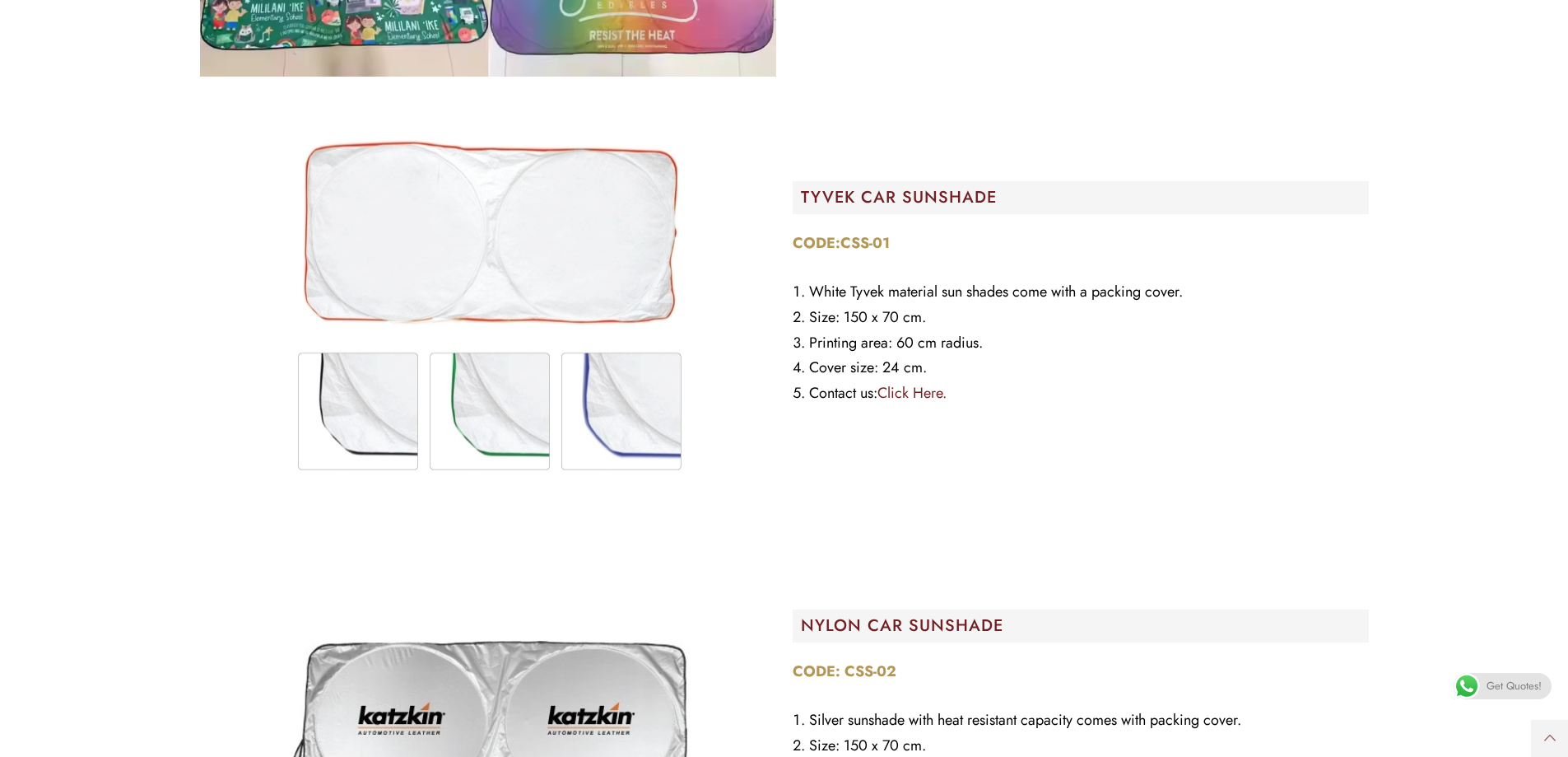
click at [640, 413] on img at bounding box center [488, 298] width 411 height 411
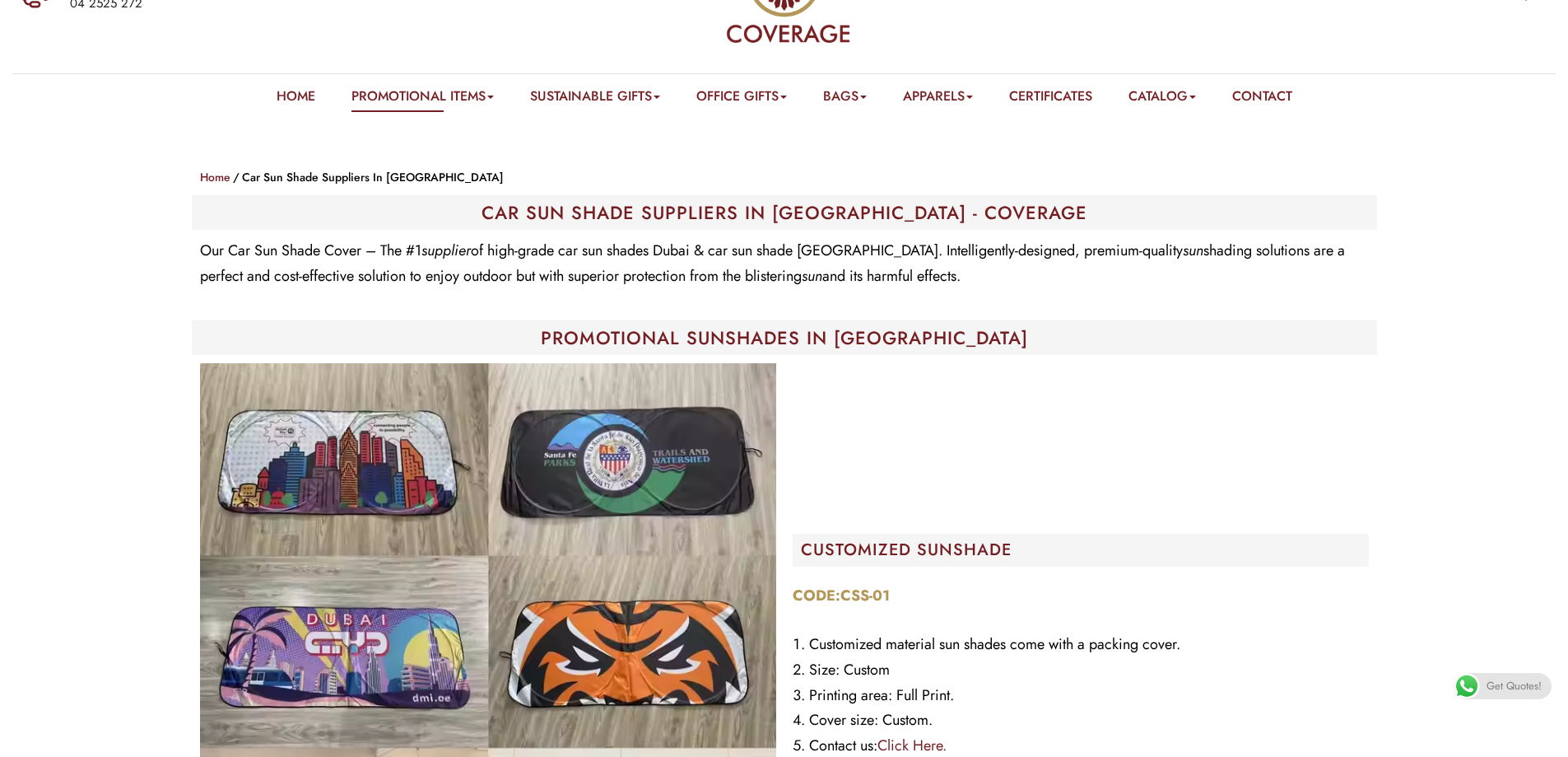
scroll to position [0, 0]
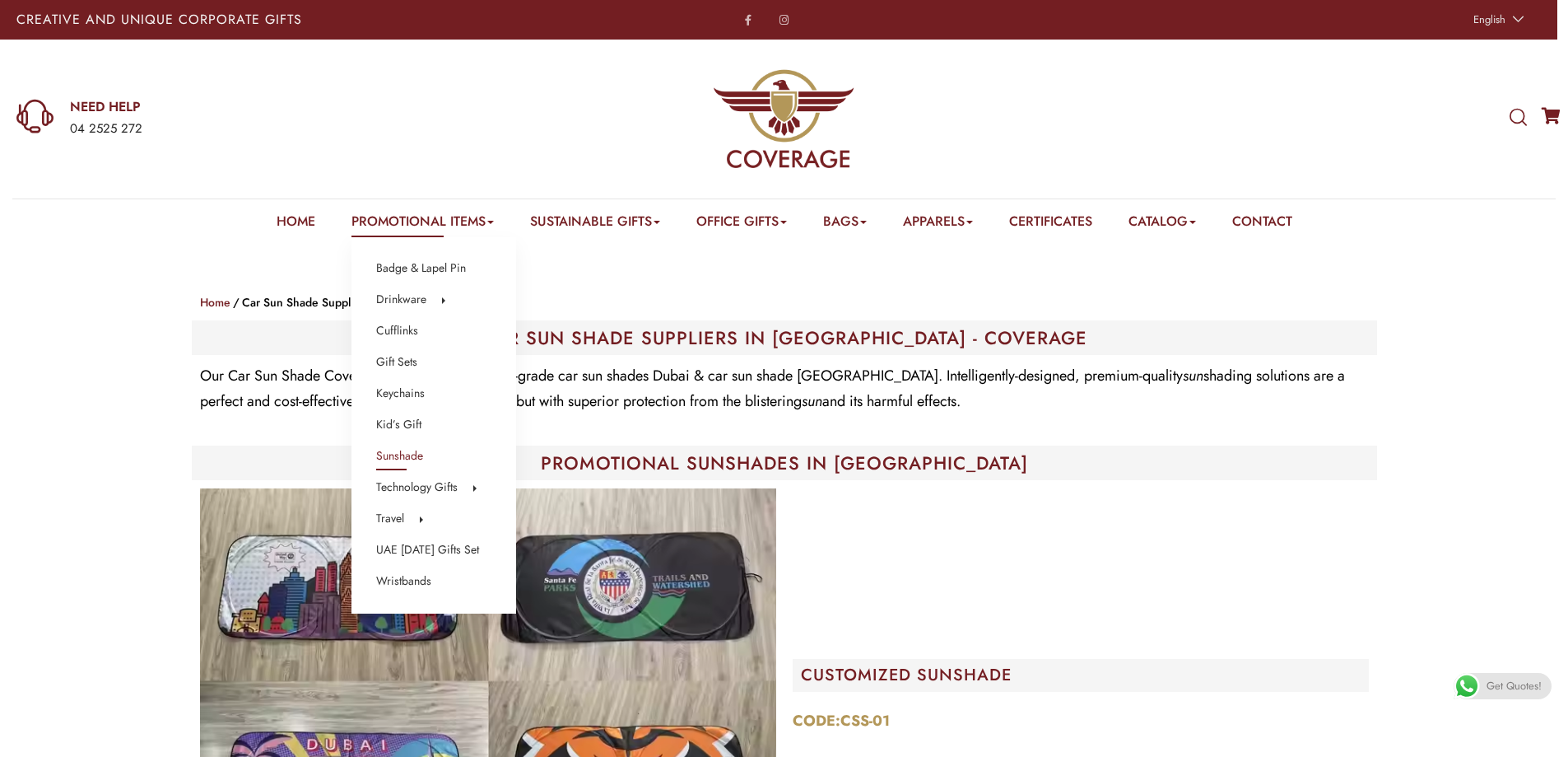
click at [470, 224] on link "Promotional Items" at bounding box center [422, 224] width 142 height 26
click at [551, 300] on link "Bottles" at bounding box center [548, 302] width 31 height 21
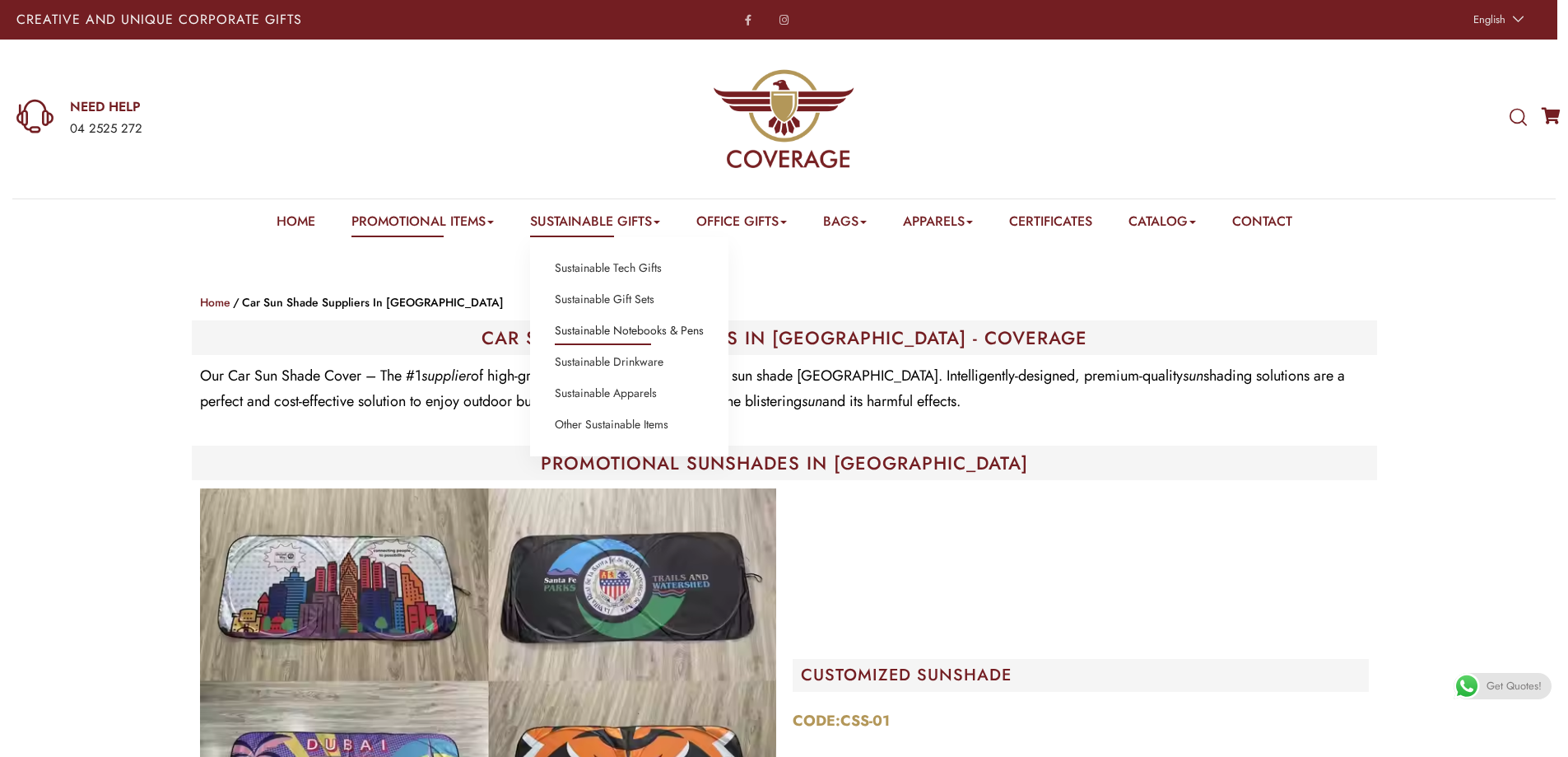
click at [626, 329] on link "Sustainable Notebooks & Pens" at bounding box center [629, 331] width 149 height 21
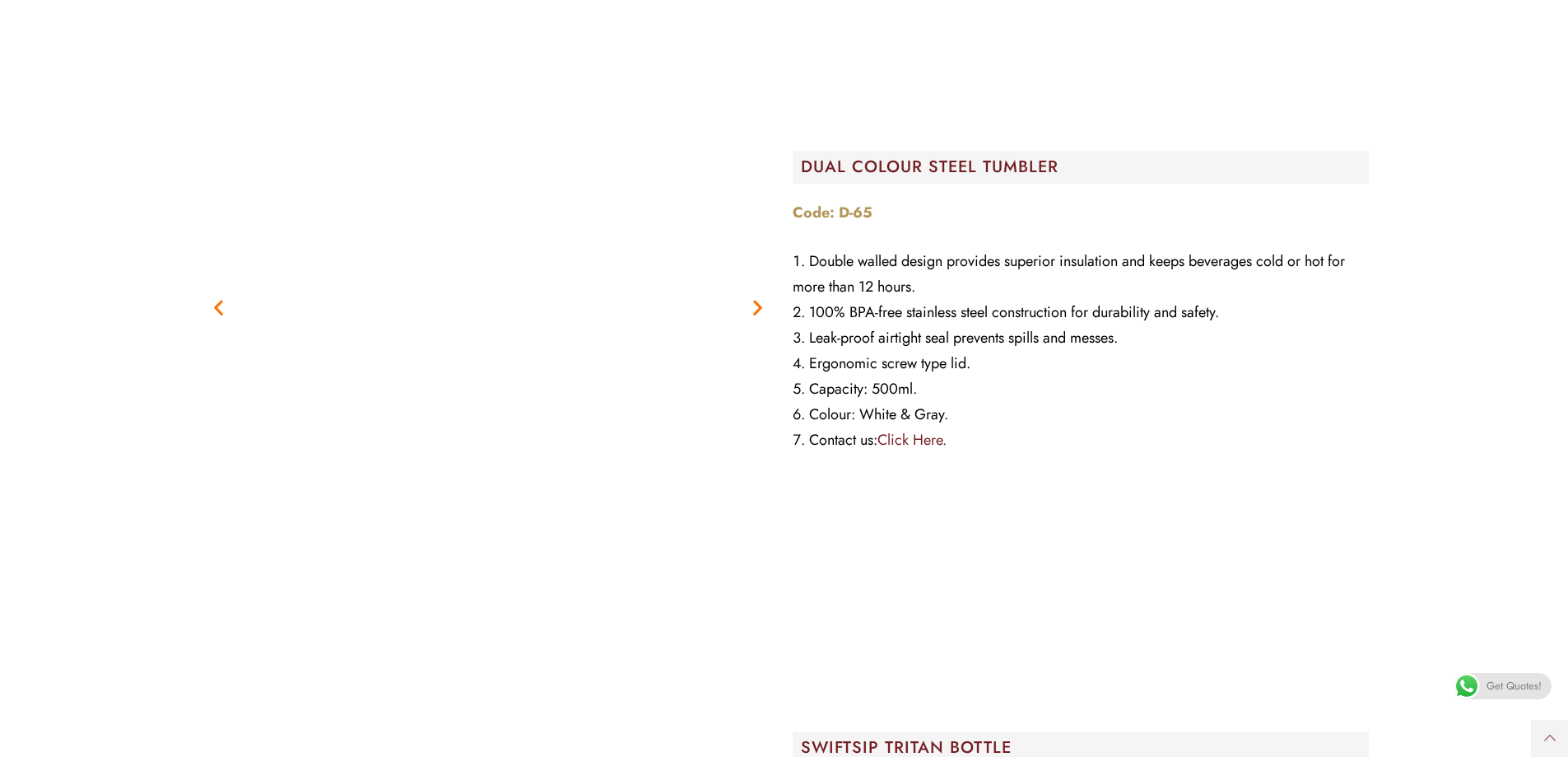
scroll to position [12249, 0]
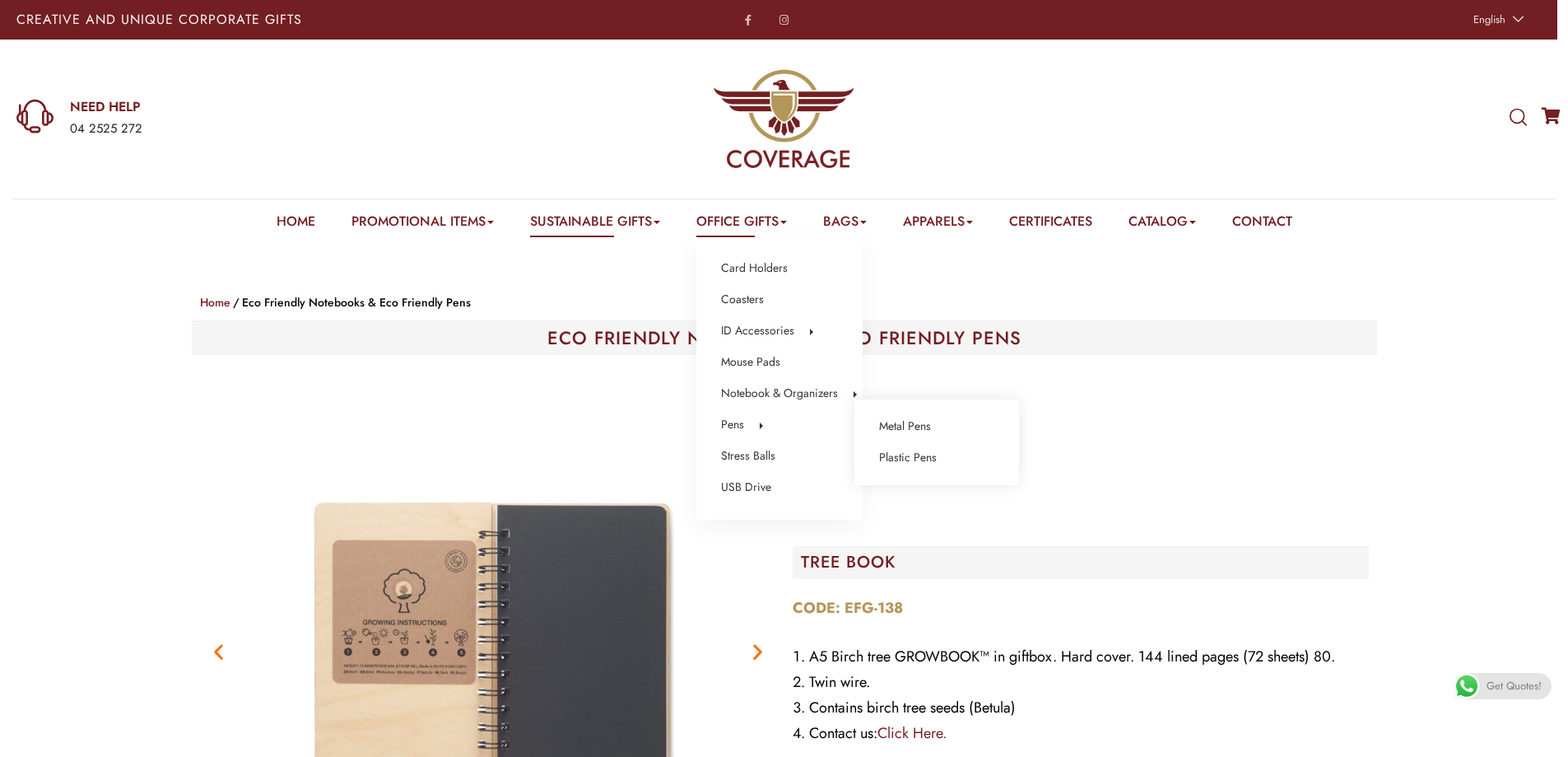
click at [754, 423] on li "Pens Metal Pens Plastic Pens" at bounding box center [780, 425] width 116 height 21
click at [888, 429] on link "Metal Pens" at bounding box center [905, 427] width 52 height 21
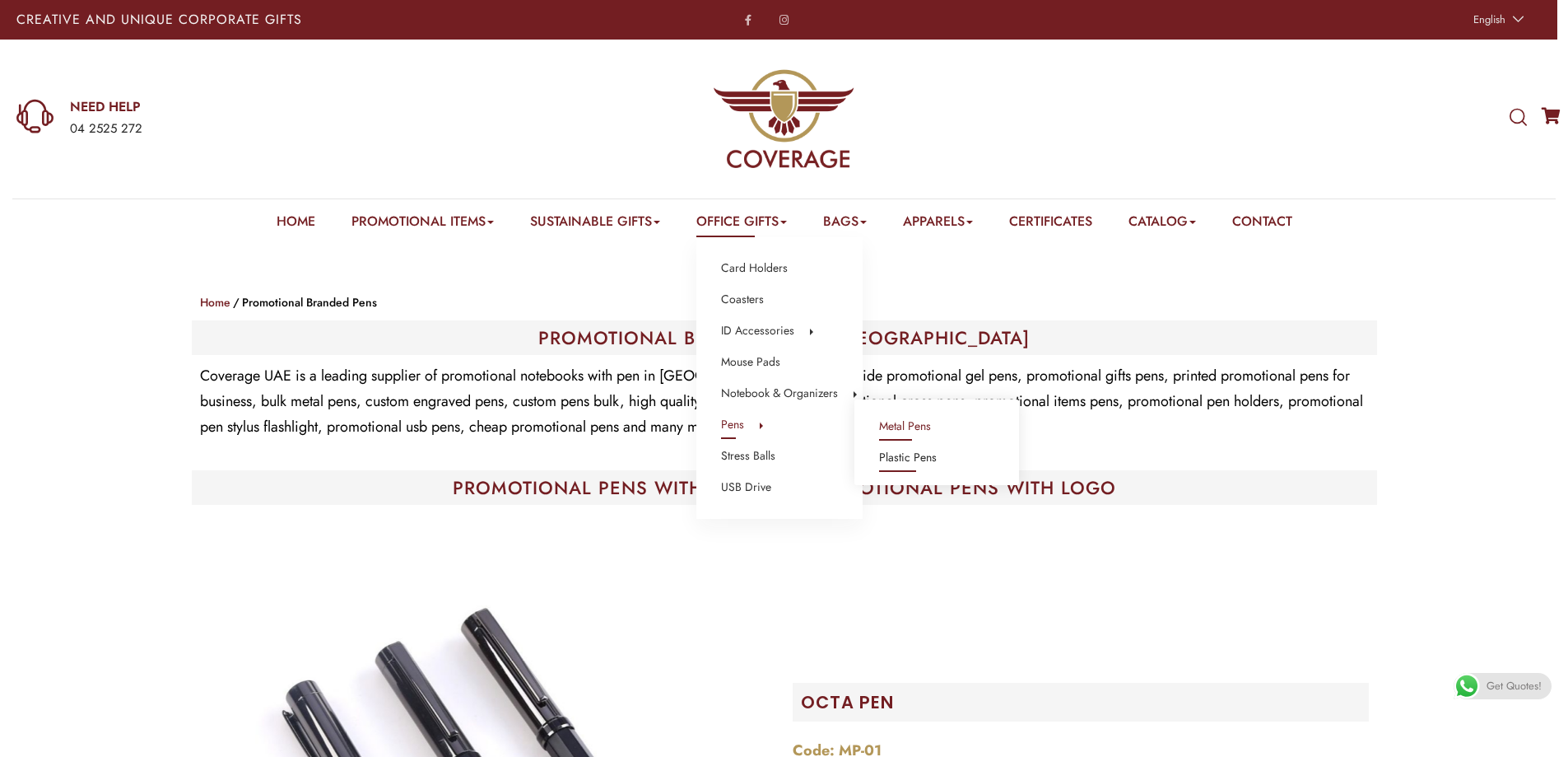
click at [889, 459] on link "Plastic Pens" at bounding box center [908, 457] width 57 height 21
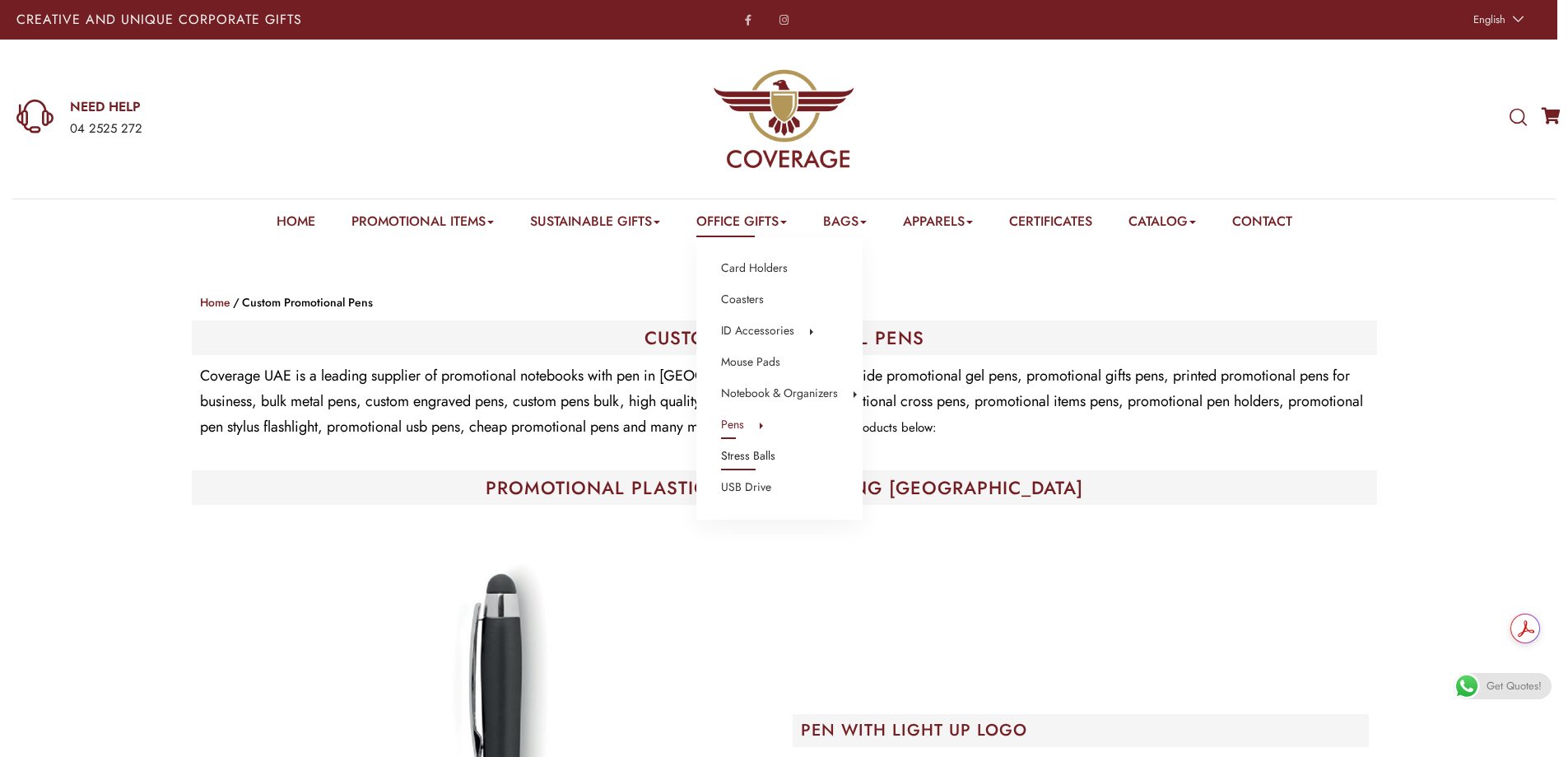
click at [762, 458] on link "Stress Balls" at bounding box center [748, 456] width 54 height 21
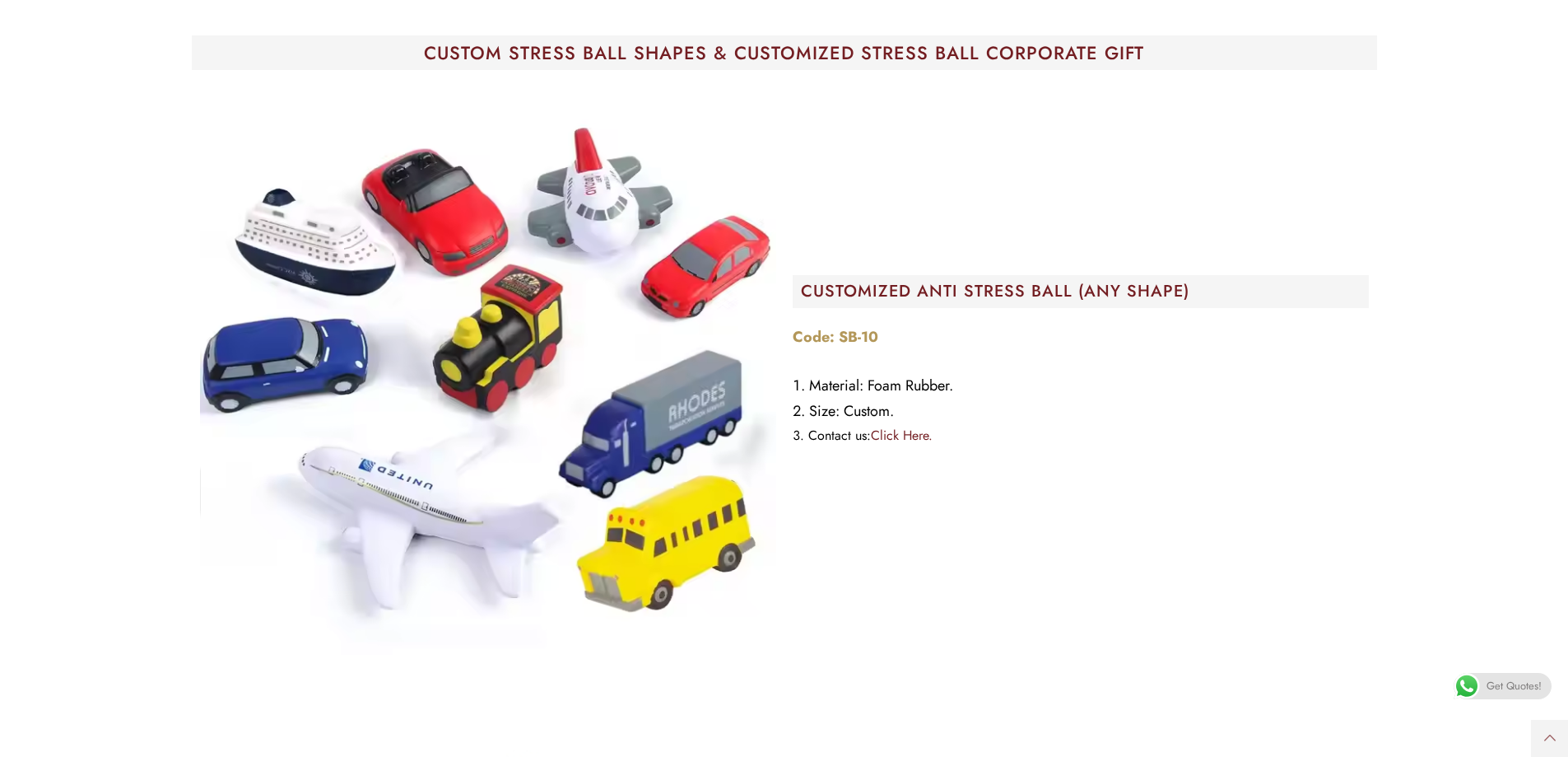
scroll to position [82, 0]
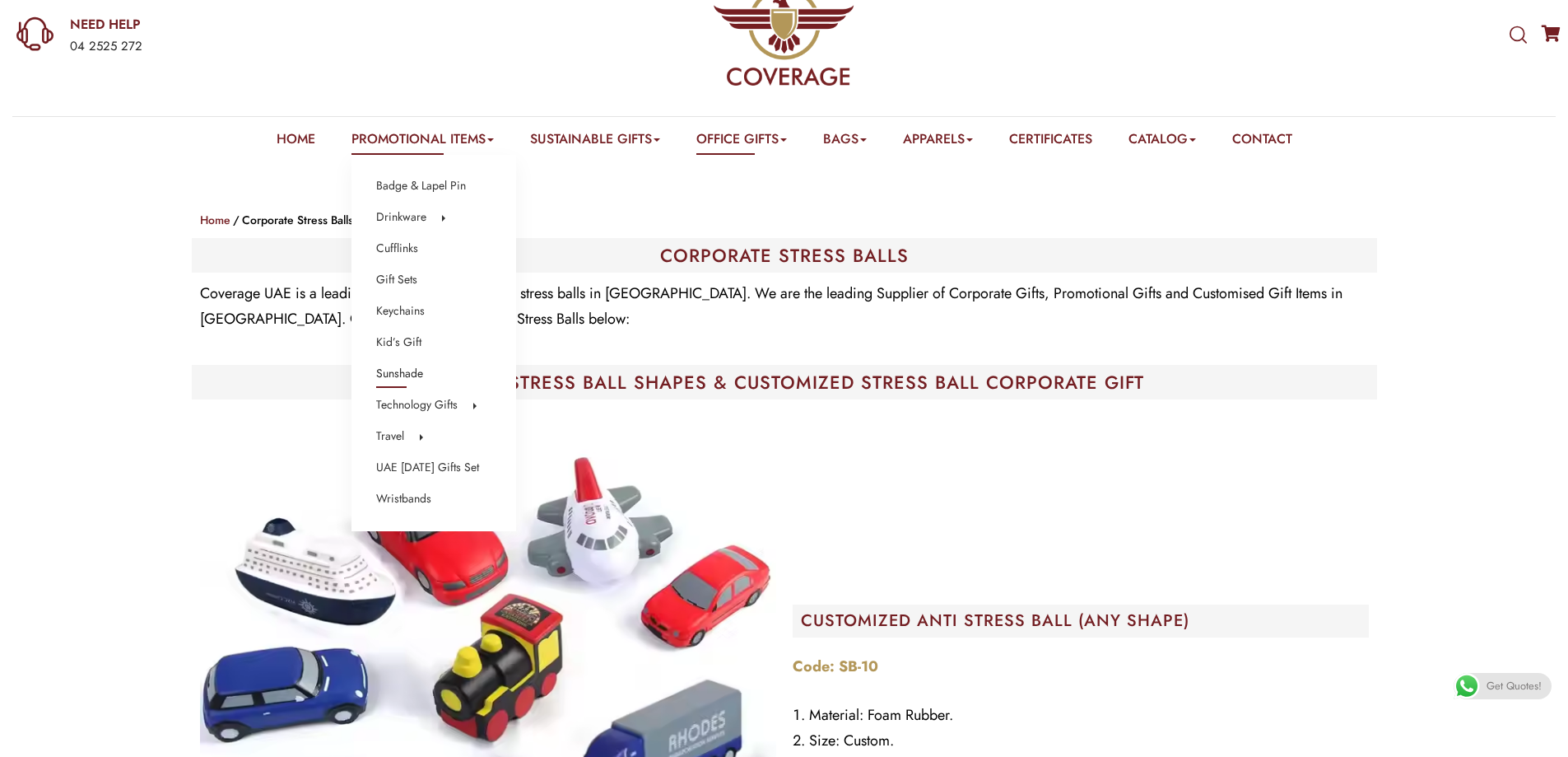
click at [403, 375] on link "Sunshade" at bounding box center [399, 373] width 47 height 21
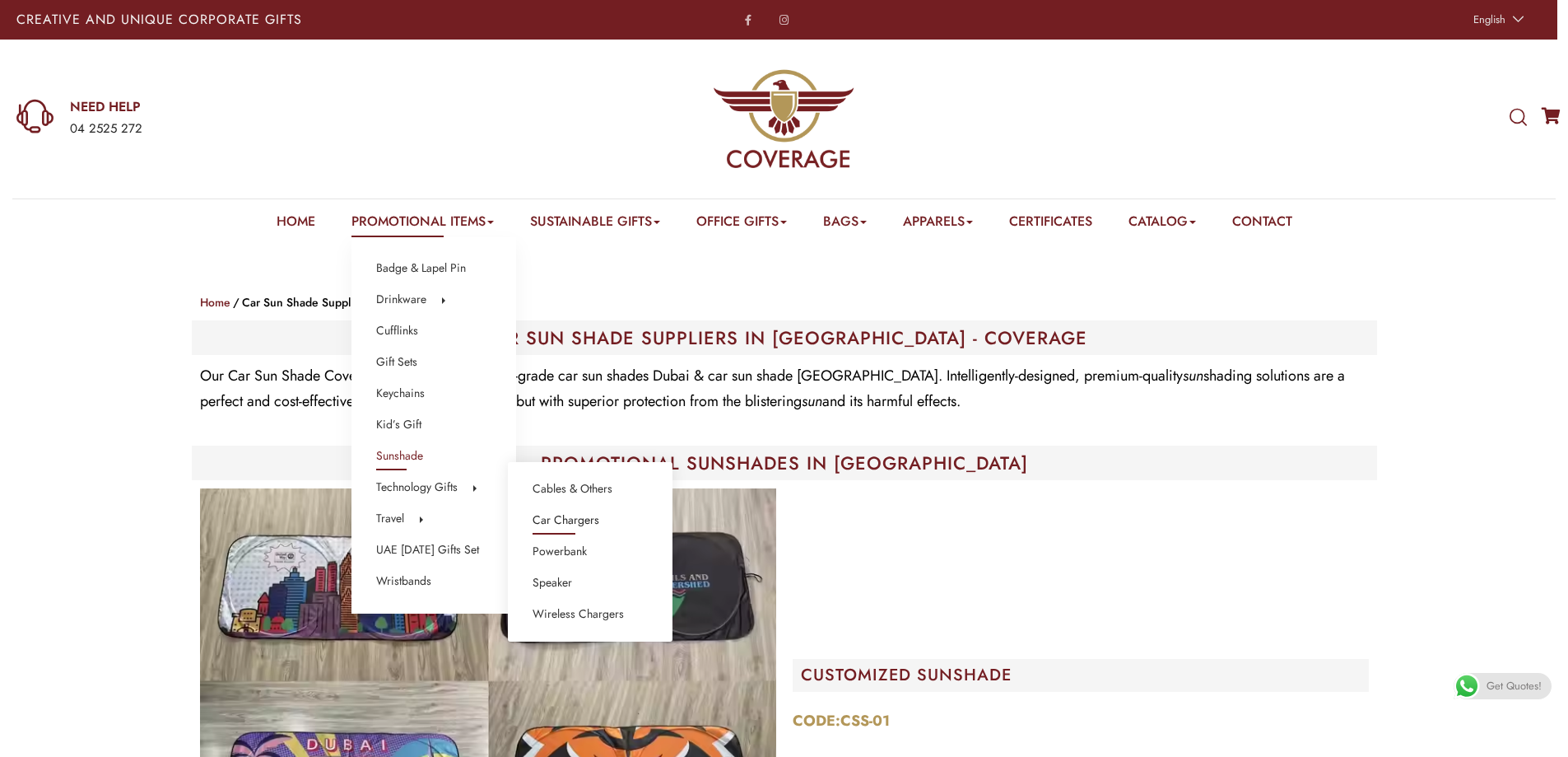
click at [561, 517] on link "Car Chargers" at bounding box center [566, 520] width 67 height 21
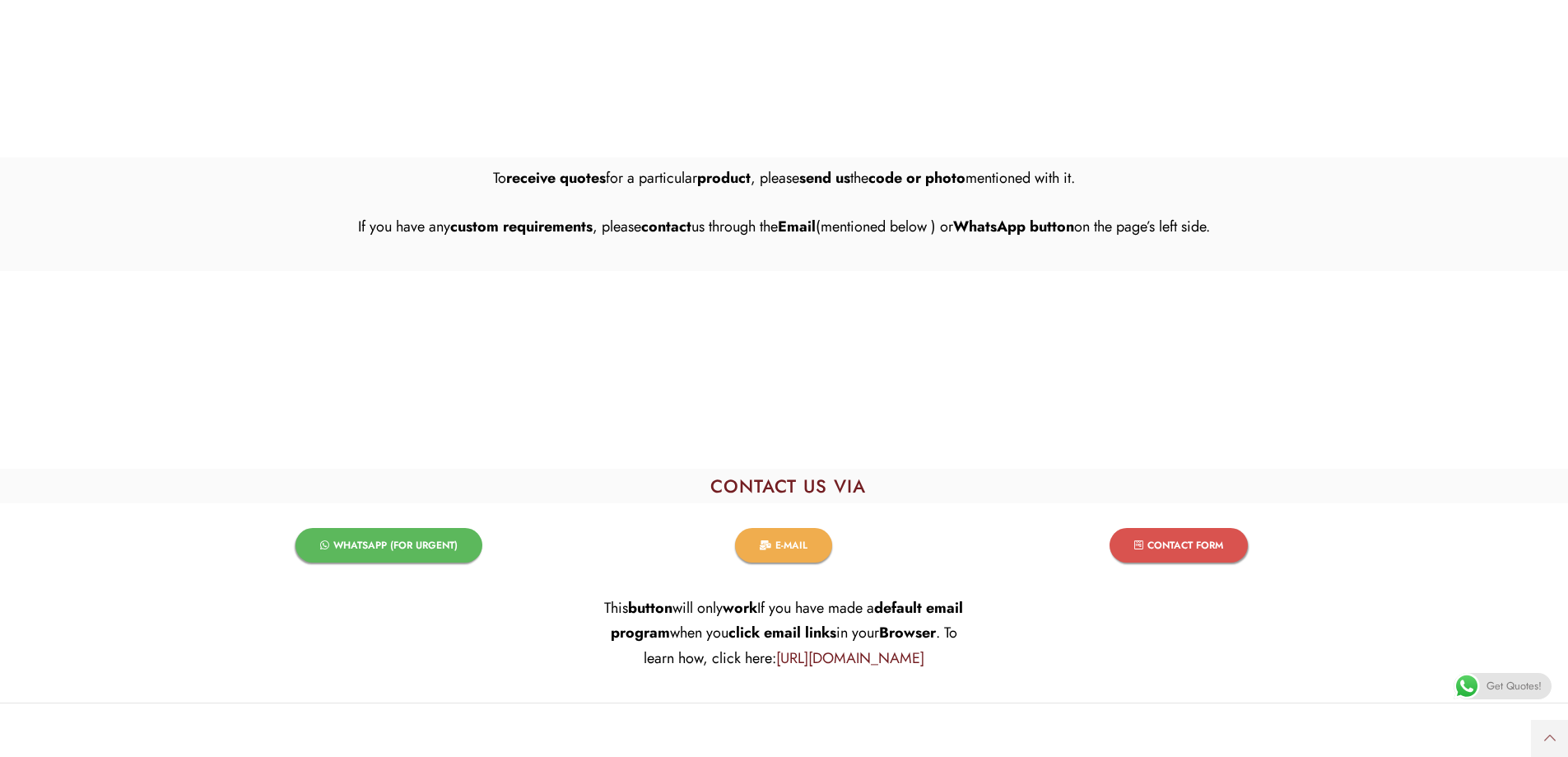
scroll to position [3047, 0]
